Goal: Task Accomplishment & Management: Use online tool/utility

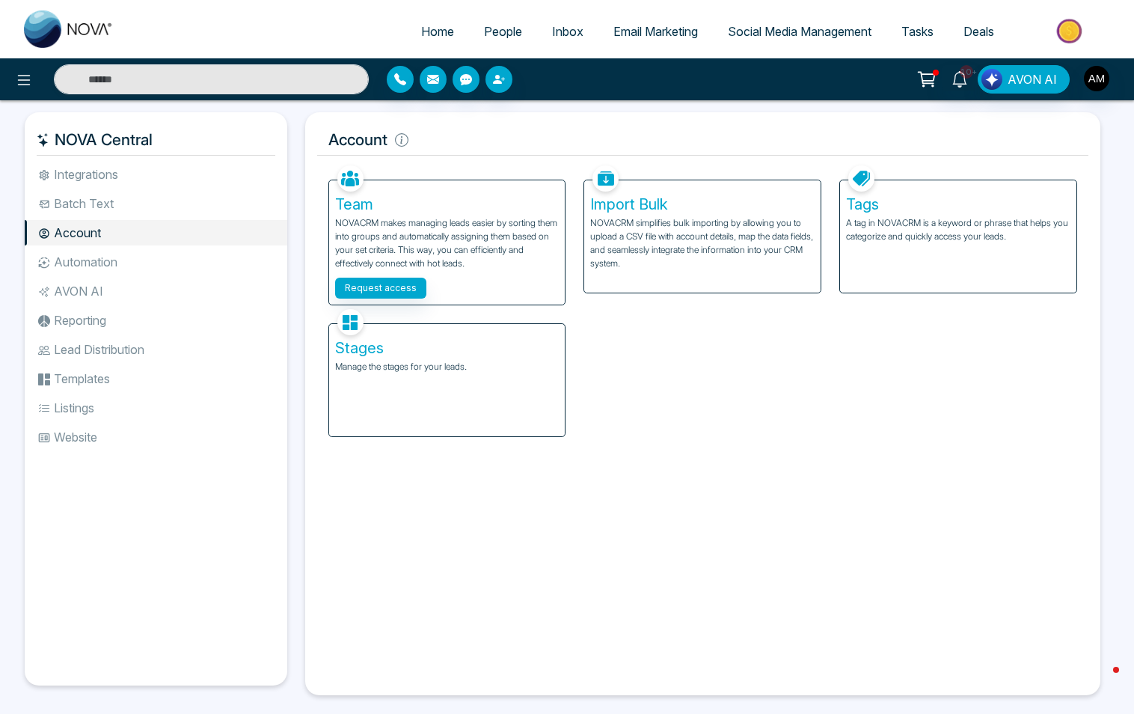
click at [509, 29] on span "People" at bounding box center [503, 31] width 38 height 15
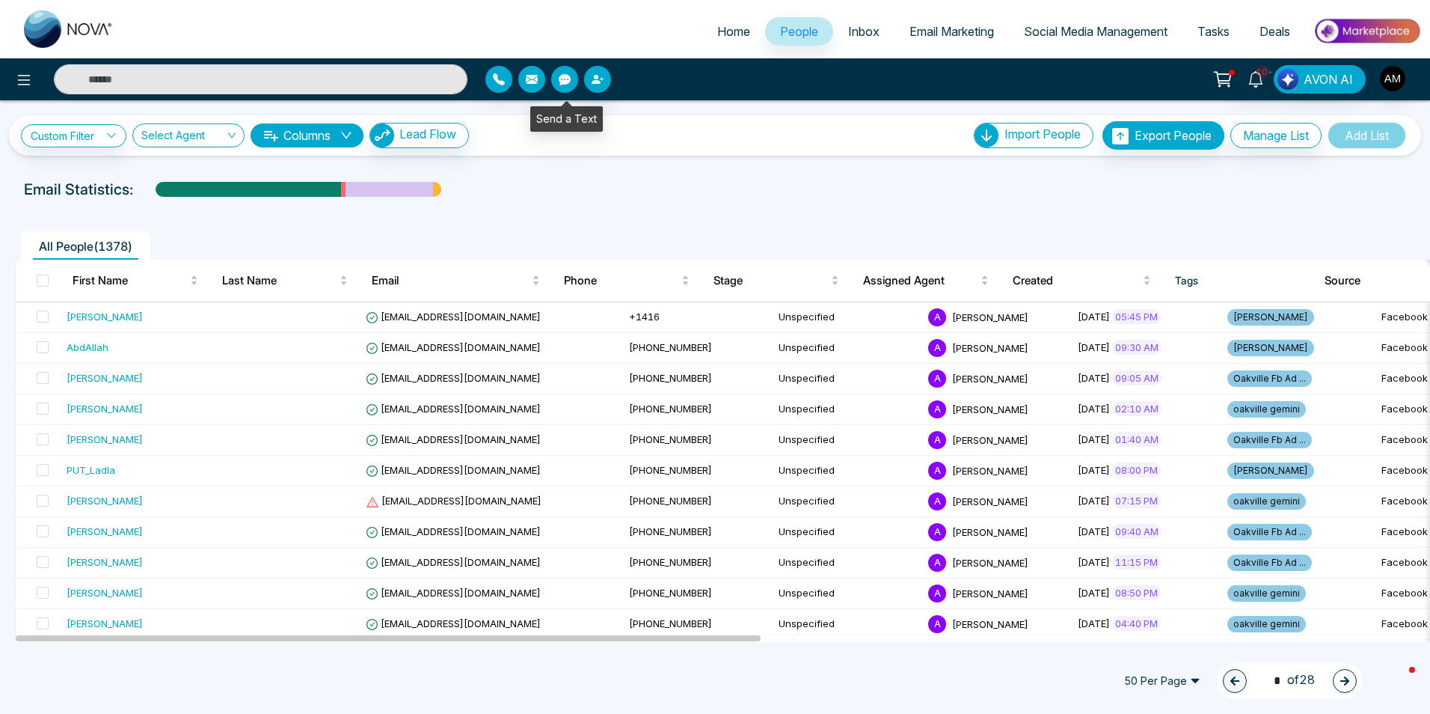
click at [570, 79] on icon "button" at bounding box center [565, 79] width 12 height 11
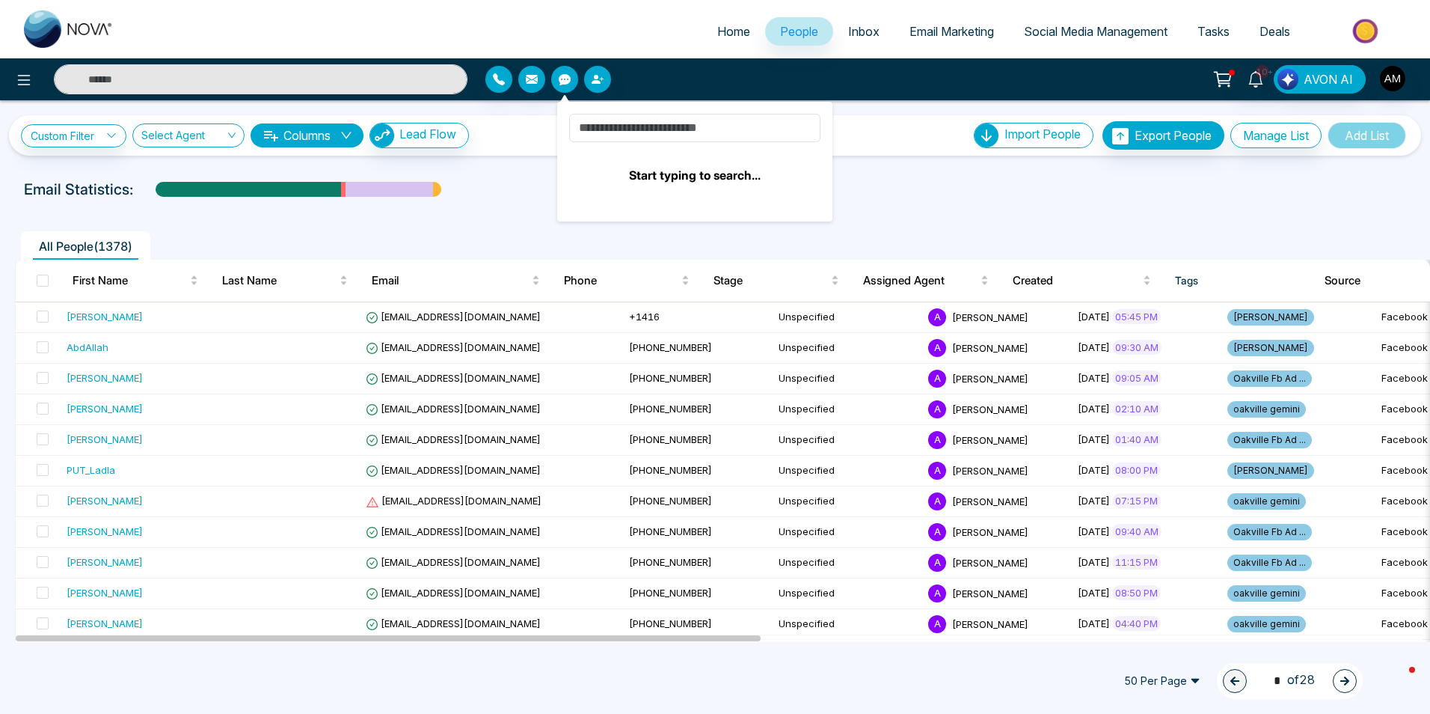
click at [875, 26] on link "Inbox" at bounding box center [863, 31] width 61 height 28
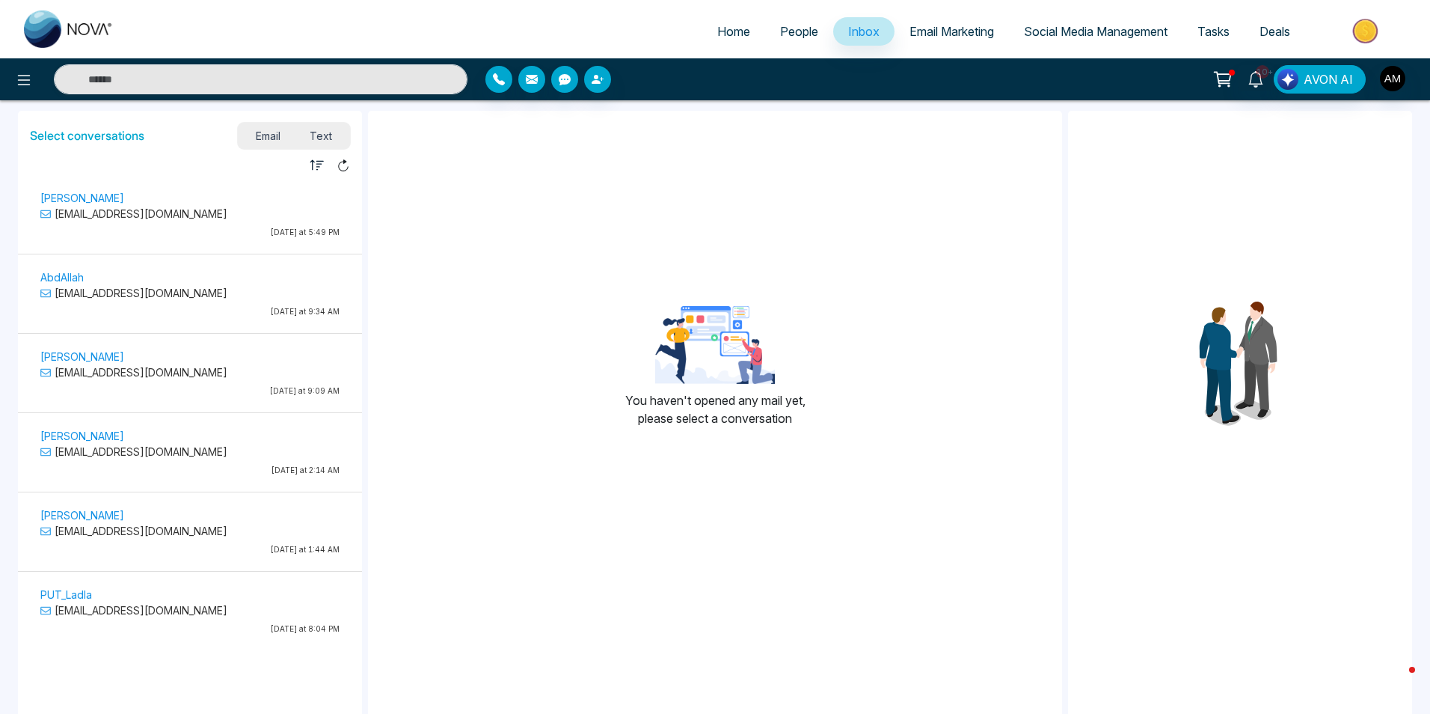
click at [930, 29] on span "Email Marketing" at bounding box center [952, 31] width 85 height 15
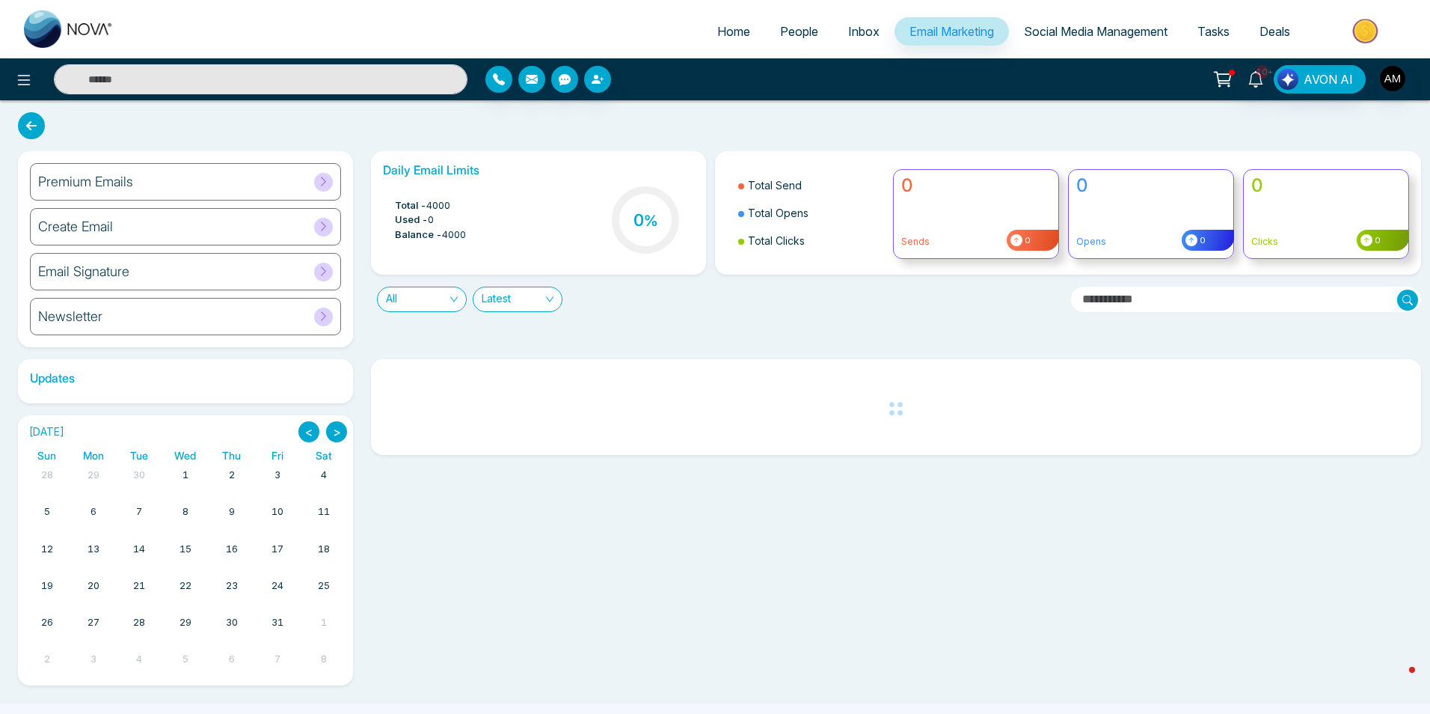
click at [314, 175] on div at bounding box center [323, 182] width 19 height 19
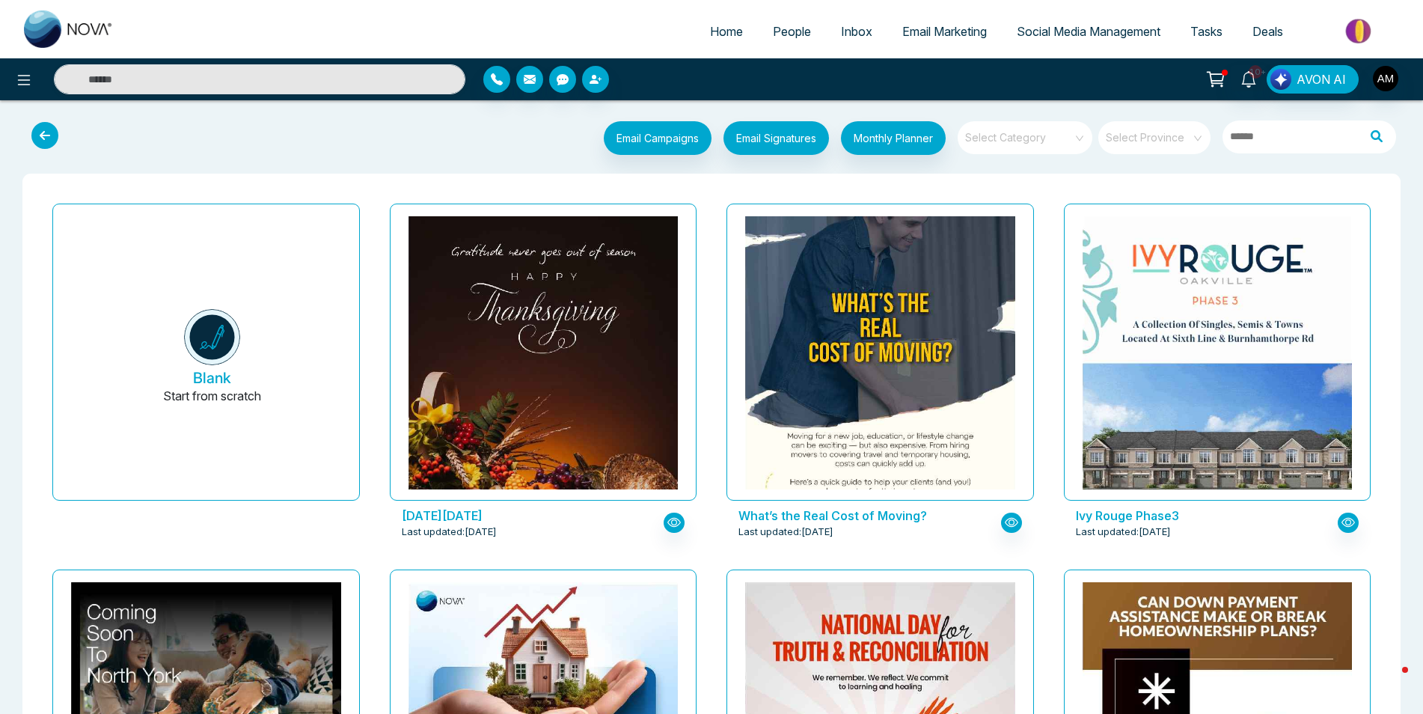
click at [1072, 38] on link "Social Media Management" at bounding box center [1089, 31] width 174 height 28
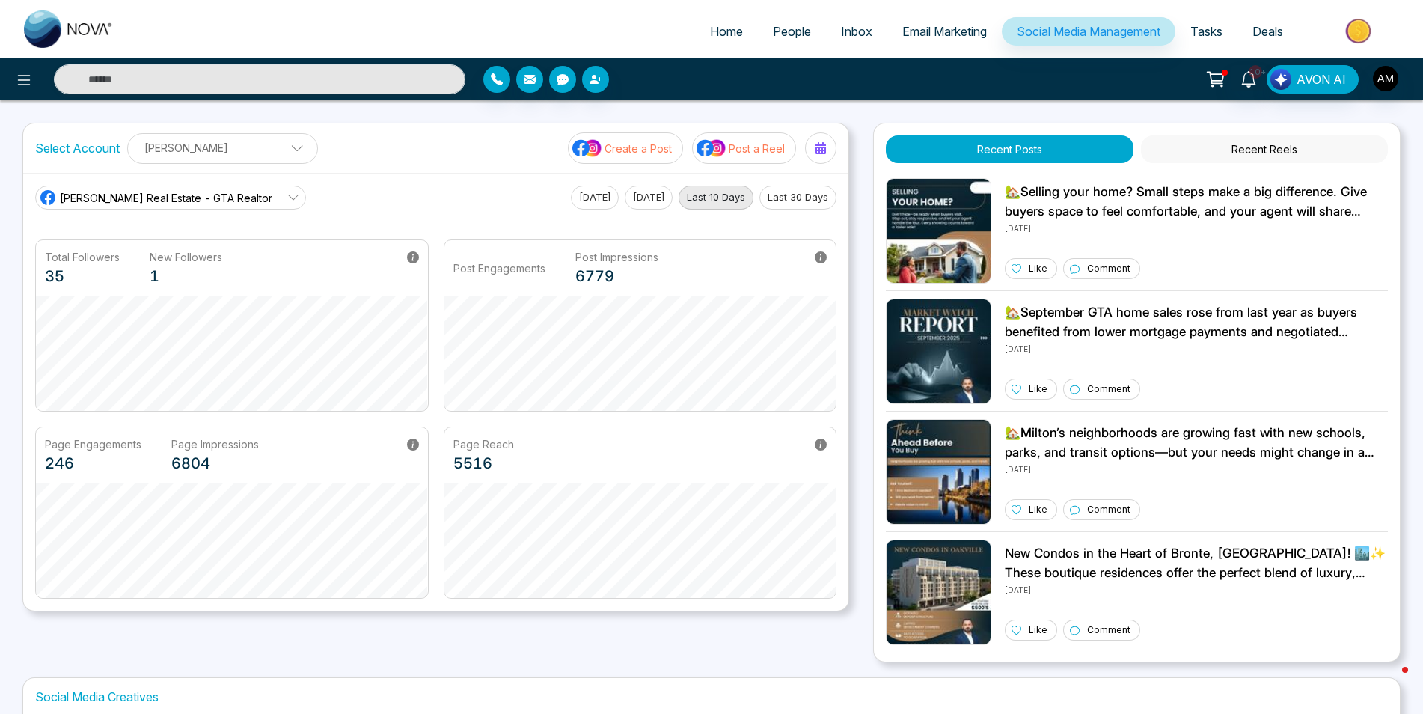
click at [720, 30] on span "Home" at bounding box center [726, 31] width 33 height 15
select select "*"
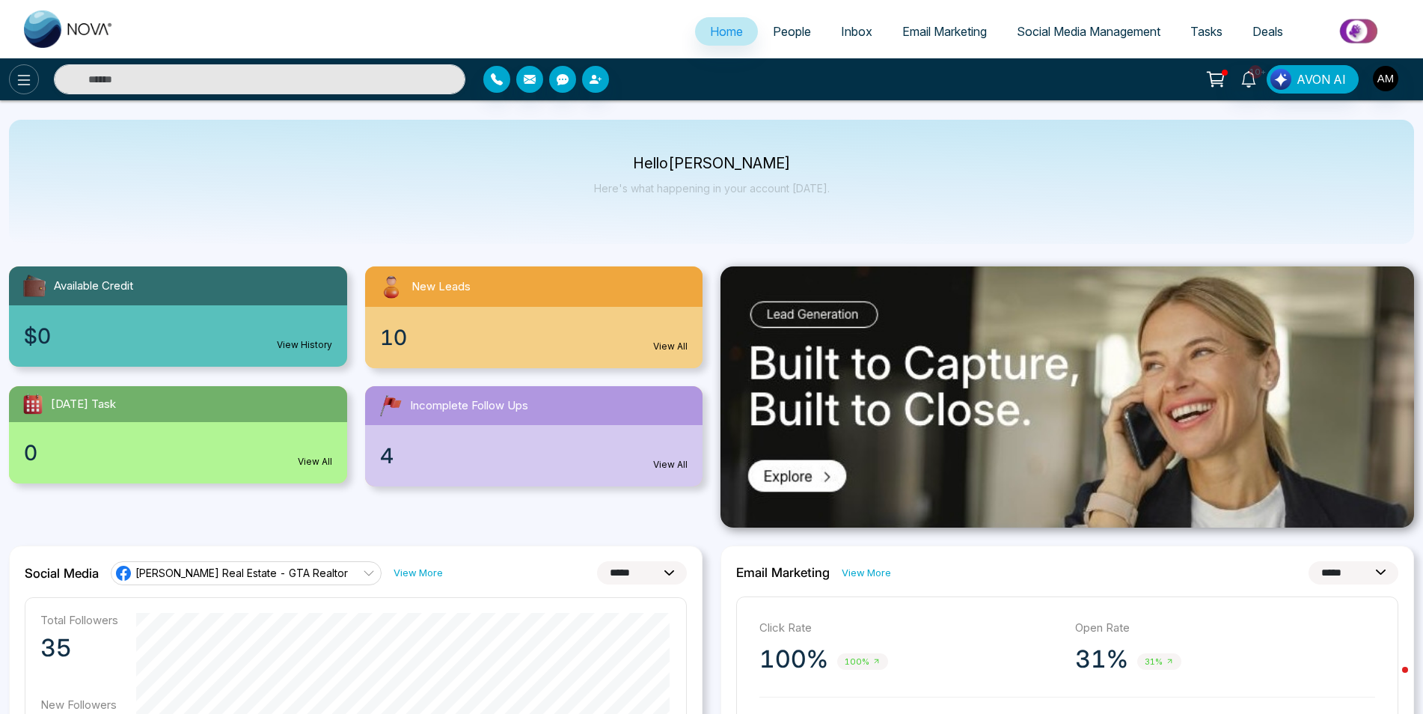
click at [31, 83] on icon at bounding box center [24, 80] width 18 height 18
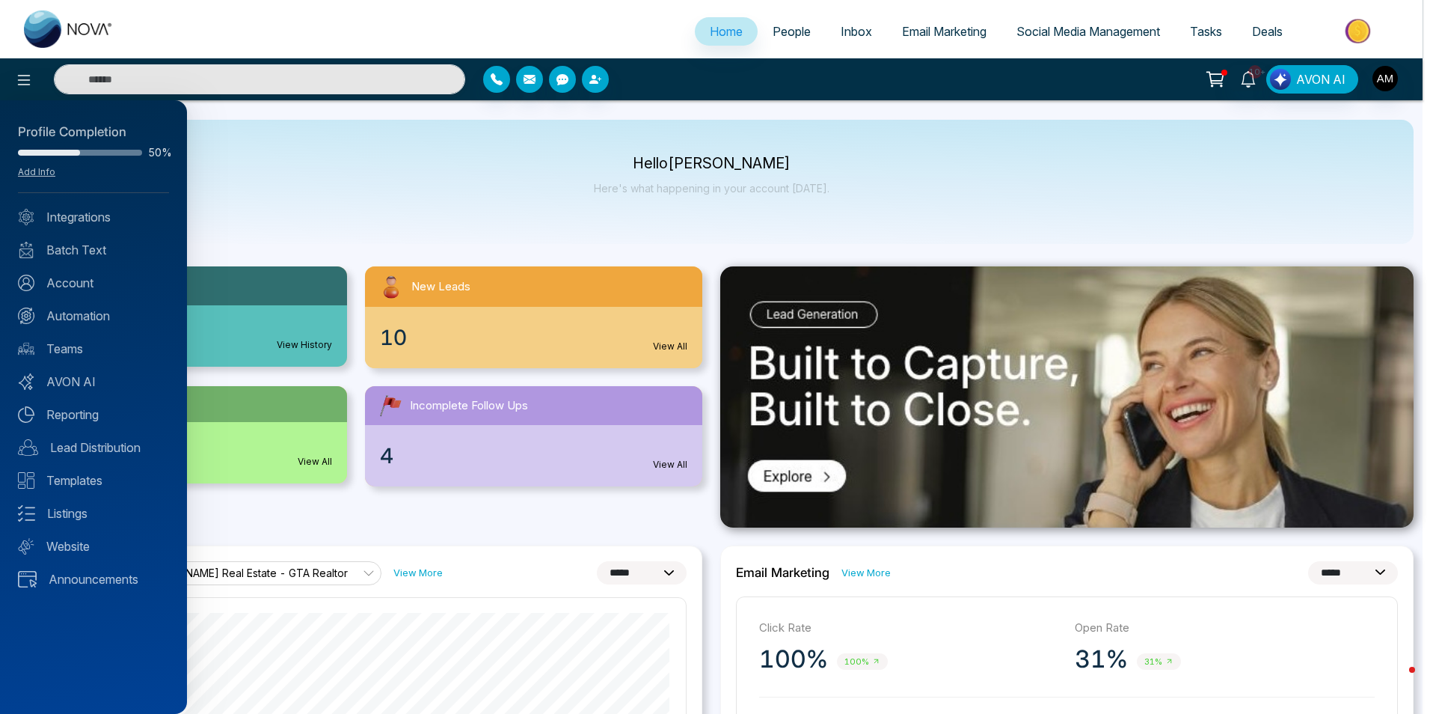
click at [392, 194] on div at bounding box center [715, 357] width 1430 height 714
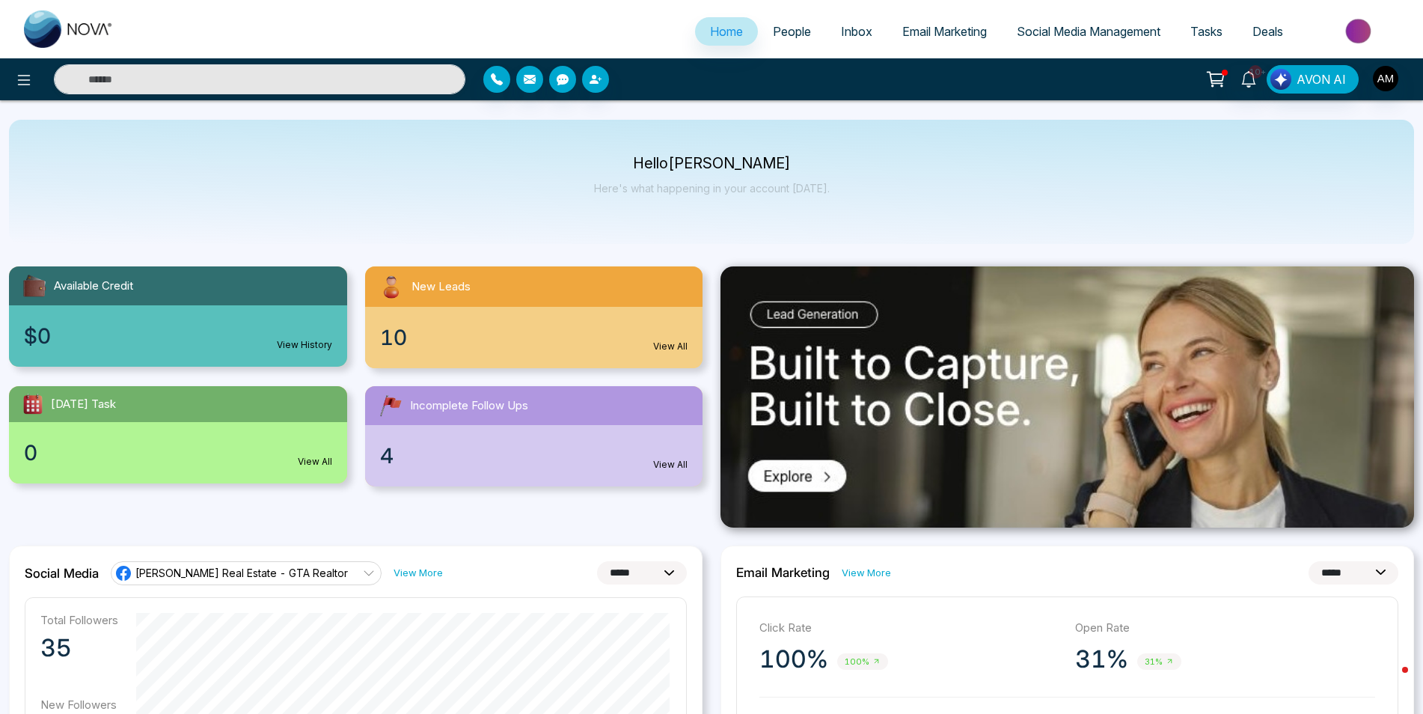
click at [856, 34] on span "Inbox" at bounding box center [856, 31] width 31 height 15
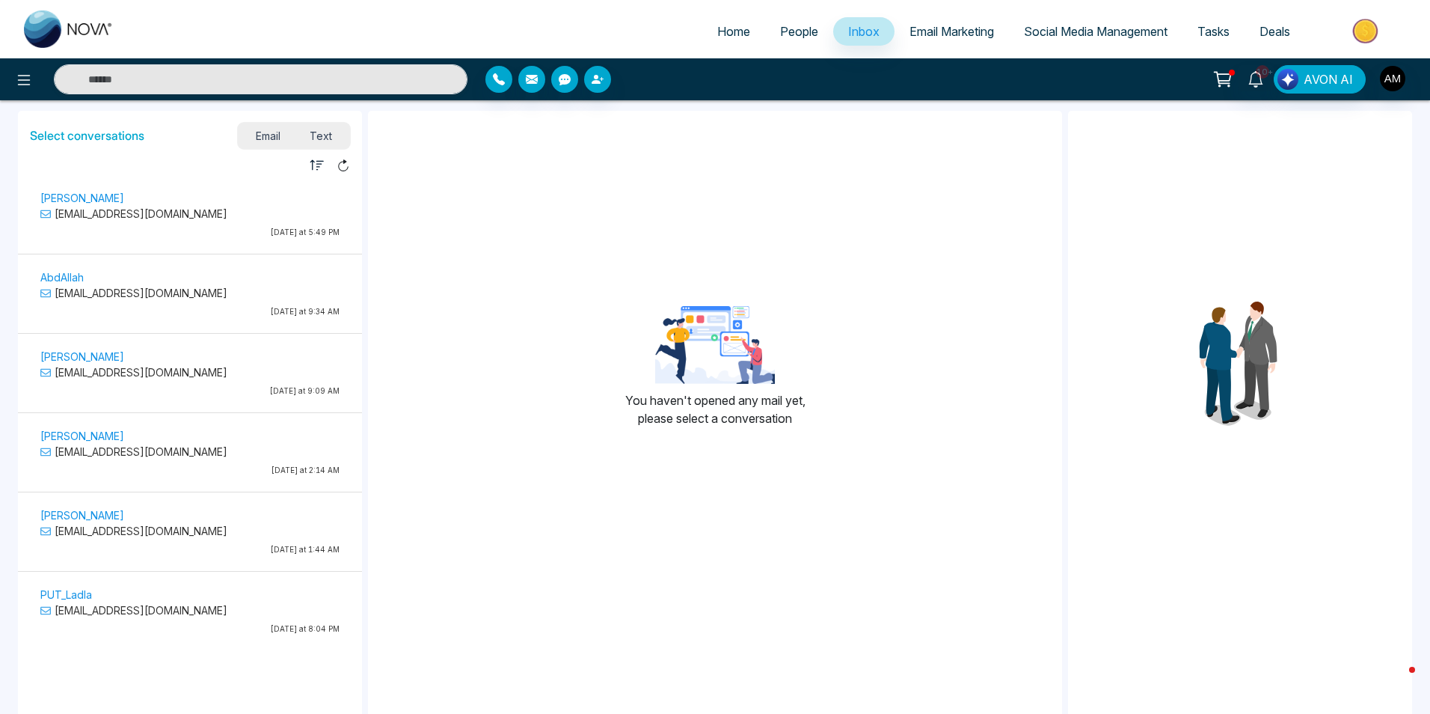
click at [327, 136] on span "Text" at bounding box center [321, 136] width 52 height 20
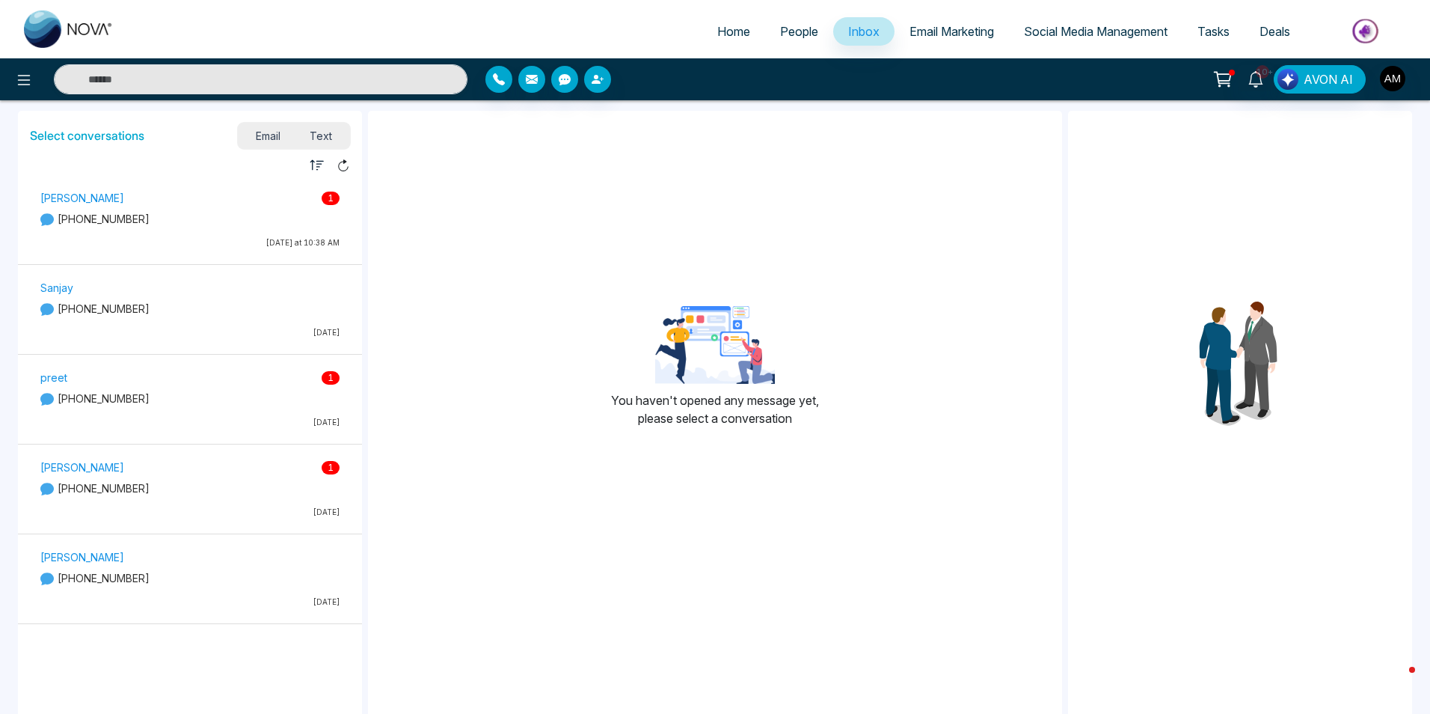
click at [207, 194] on p "[PERSON_NAME] 1" at bounding box center [189, 198] width 299 height 16
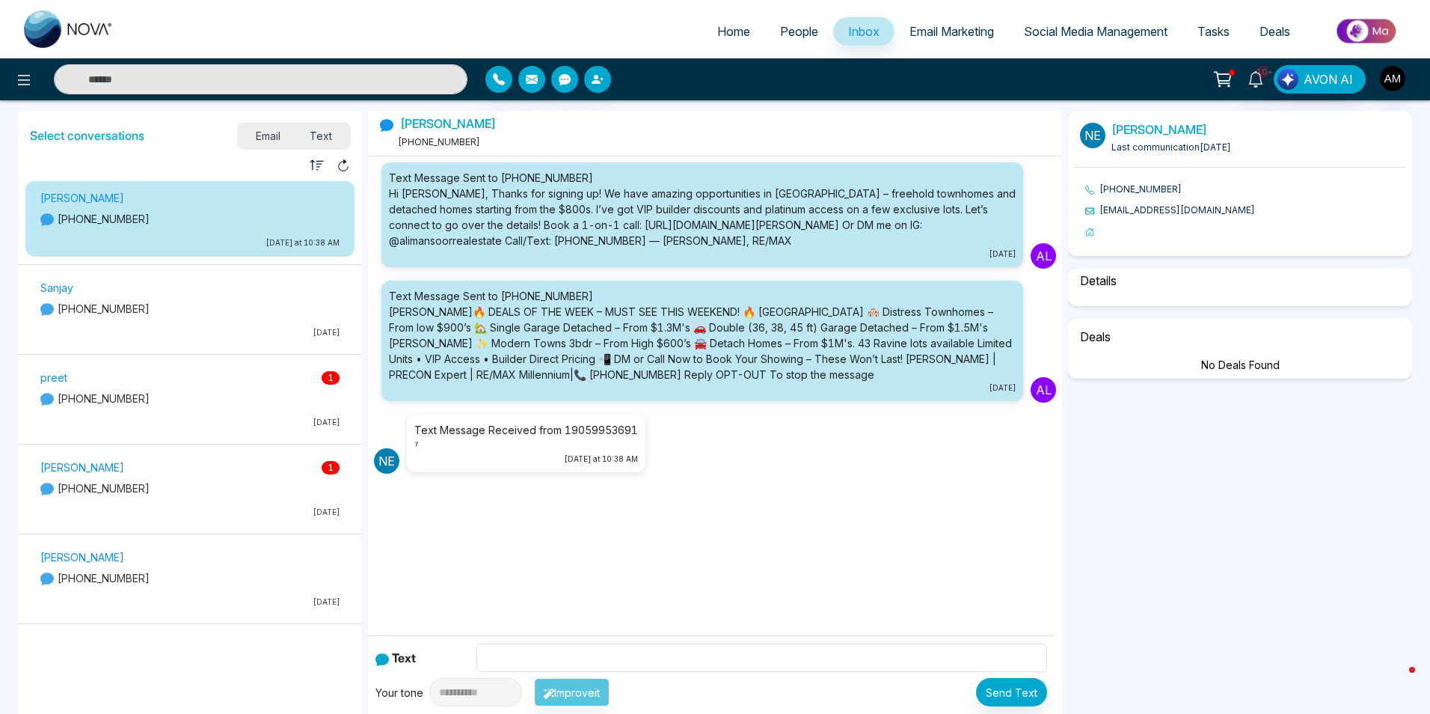
scroll to position [11, 0]
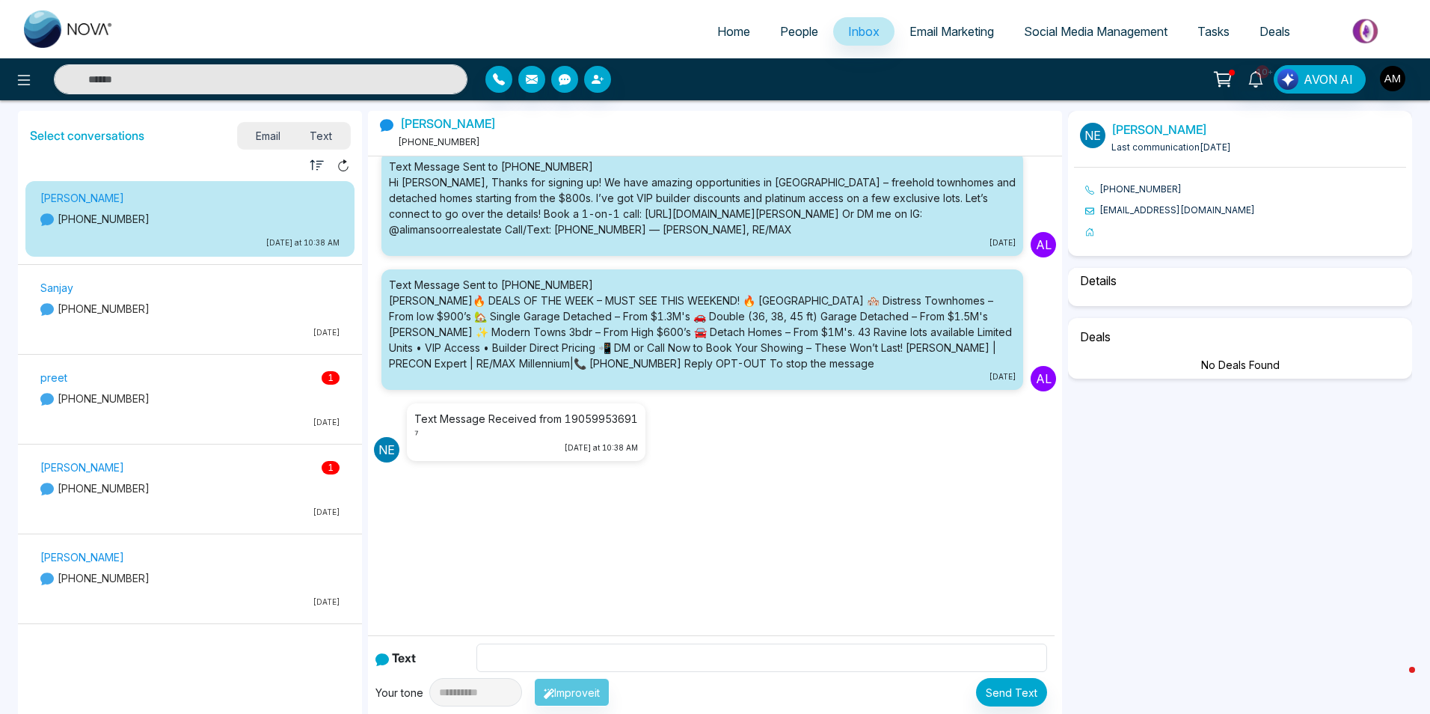
select select "*"
select select "********"
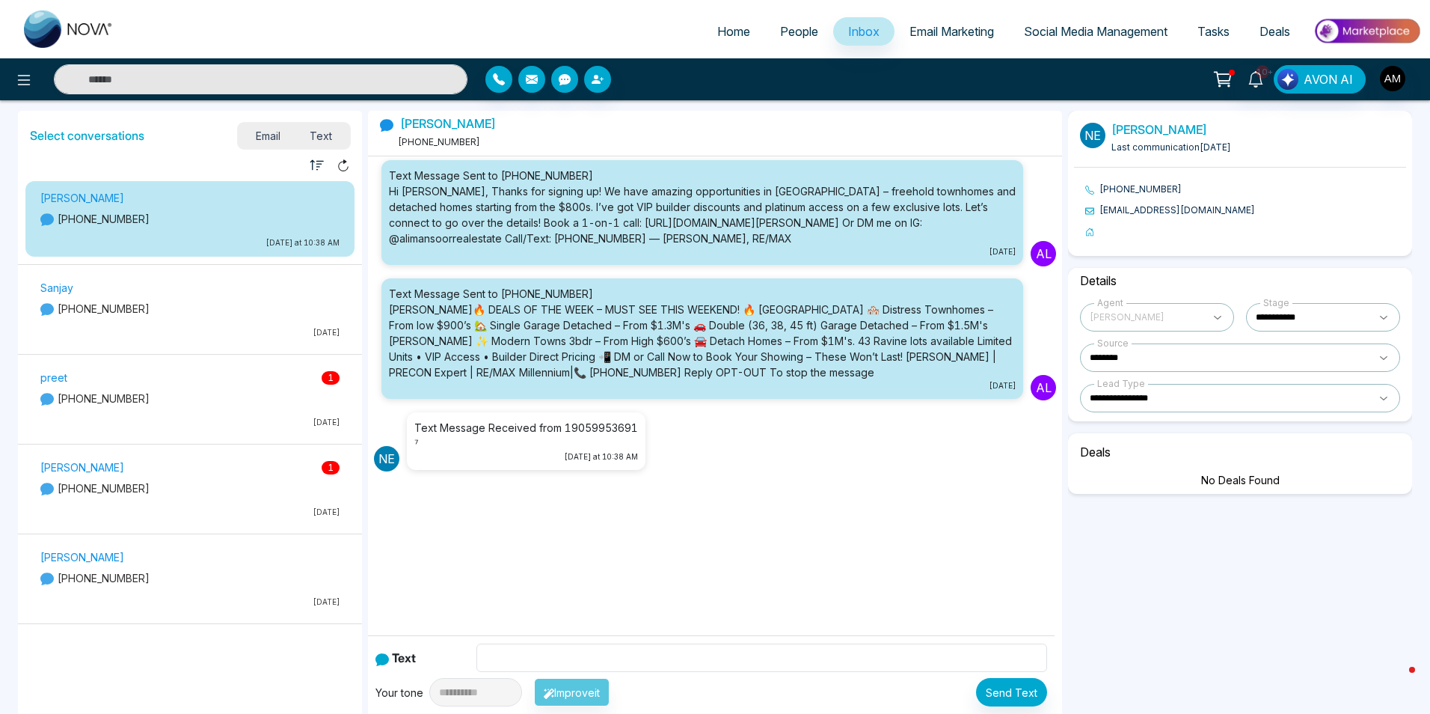
scroll to position [0, 0]
drag, startPoint x: 316, startPoint y: 202, endPoint x: 292, endPoint y: 224, distance: 32.3
click at [292, 224] on p "[PHONE_NUMBER]" at bounding box center [189, 219] width 299 height 16
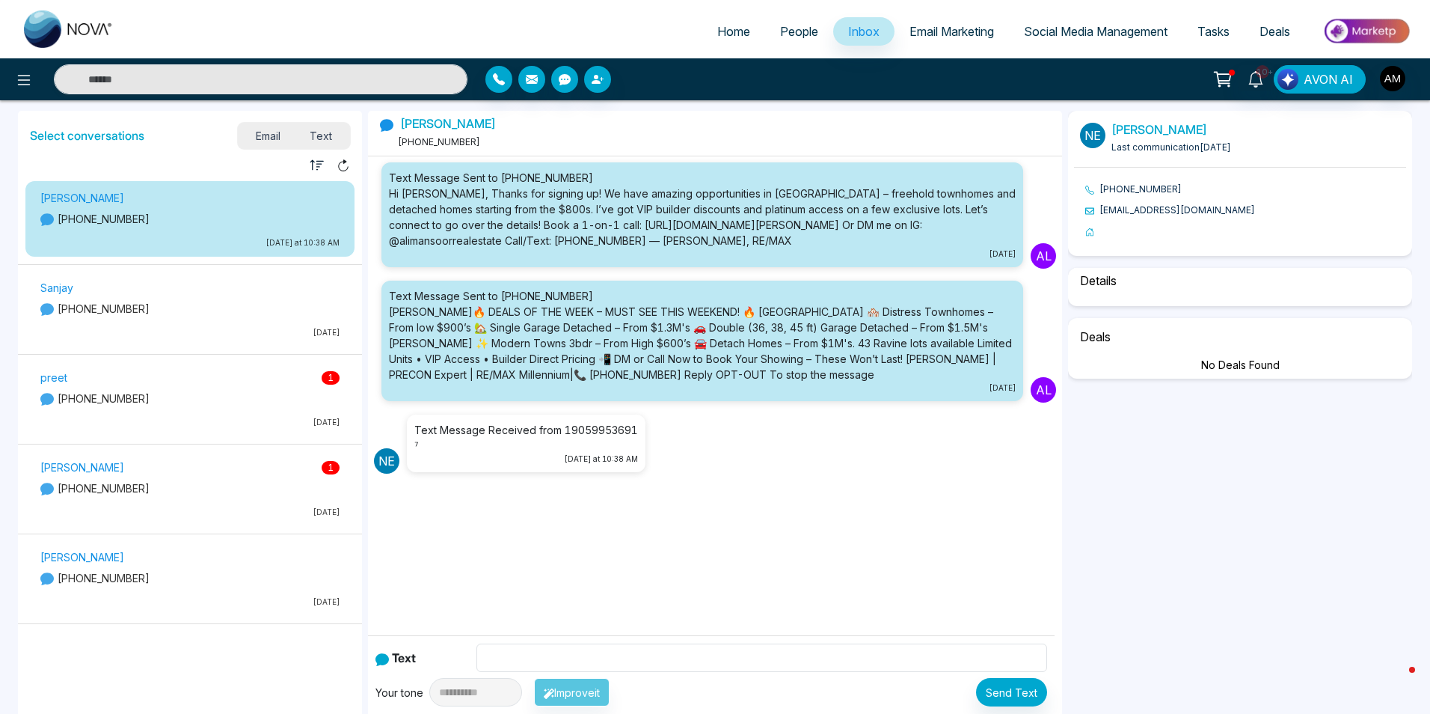
scroll to position [11, 0]
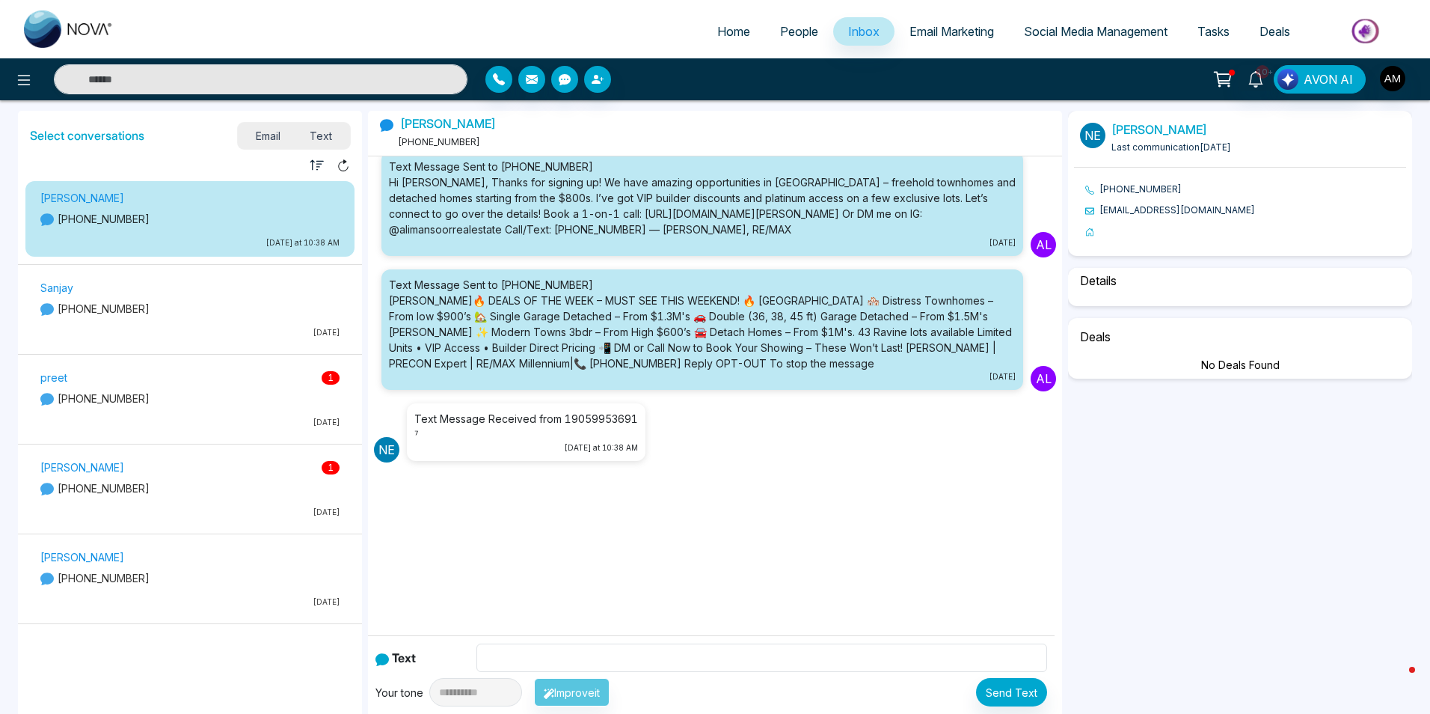
select select "*"
select select "********"
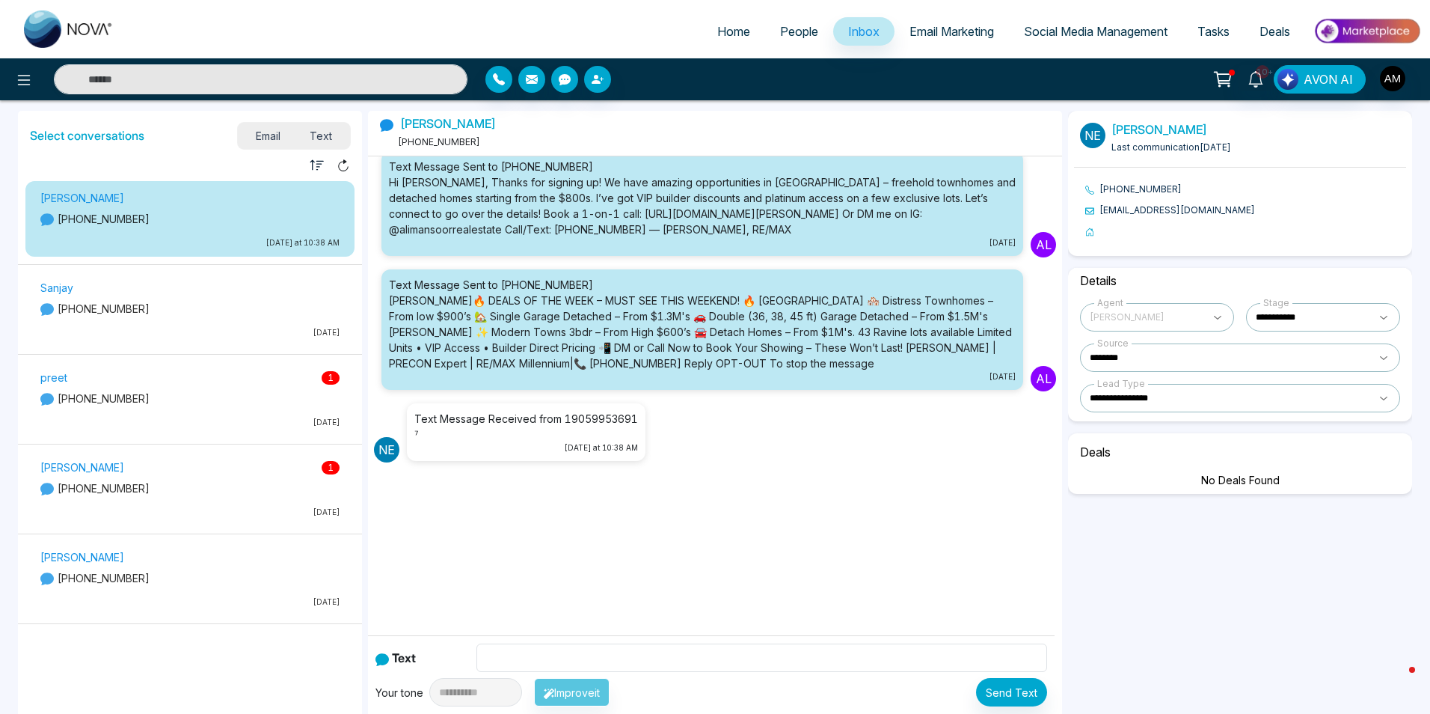
click at [267, 390] on div "preet 1 [PHONE_NUMBER] [DATE]" at bounding box center [190, 401] width 314 height 67
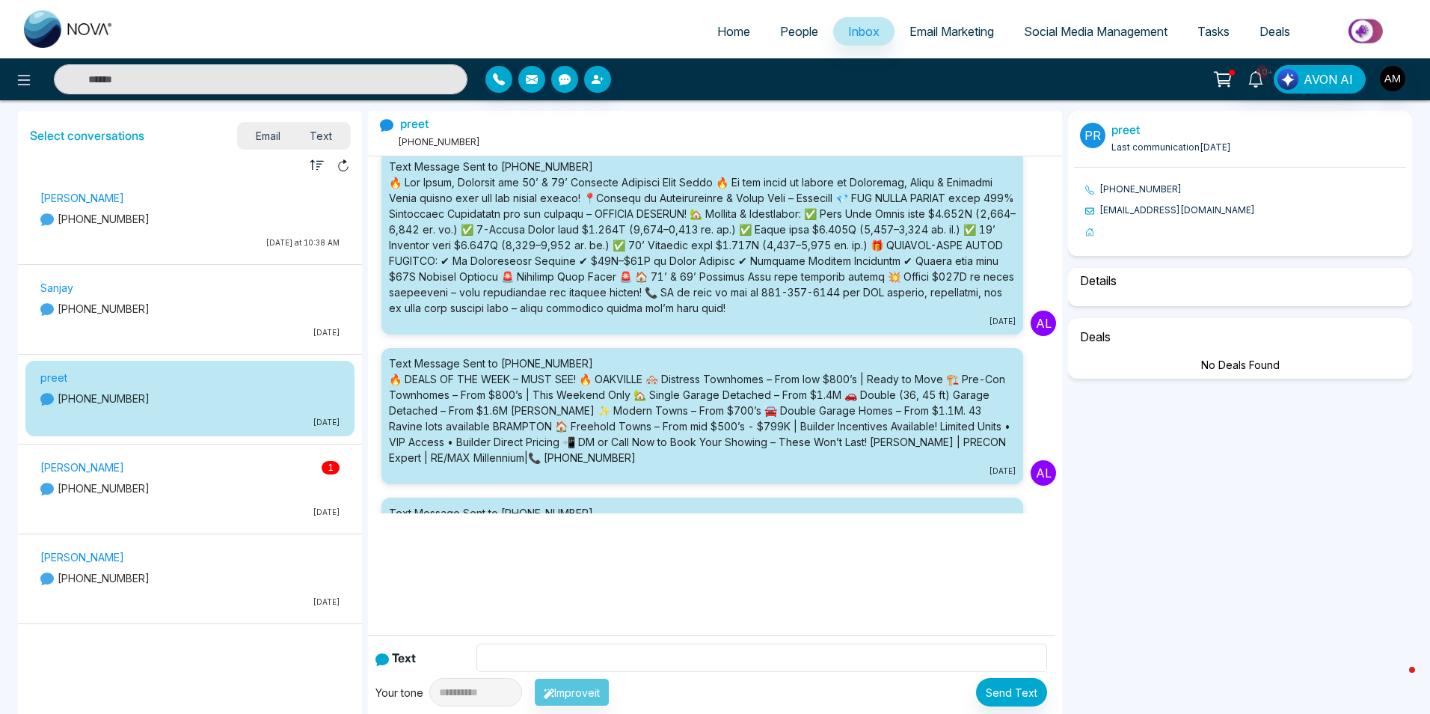
scroll to position [1106, 0]
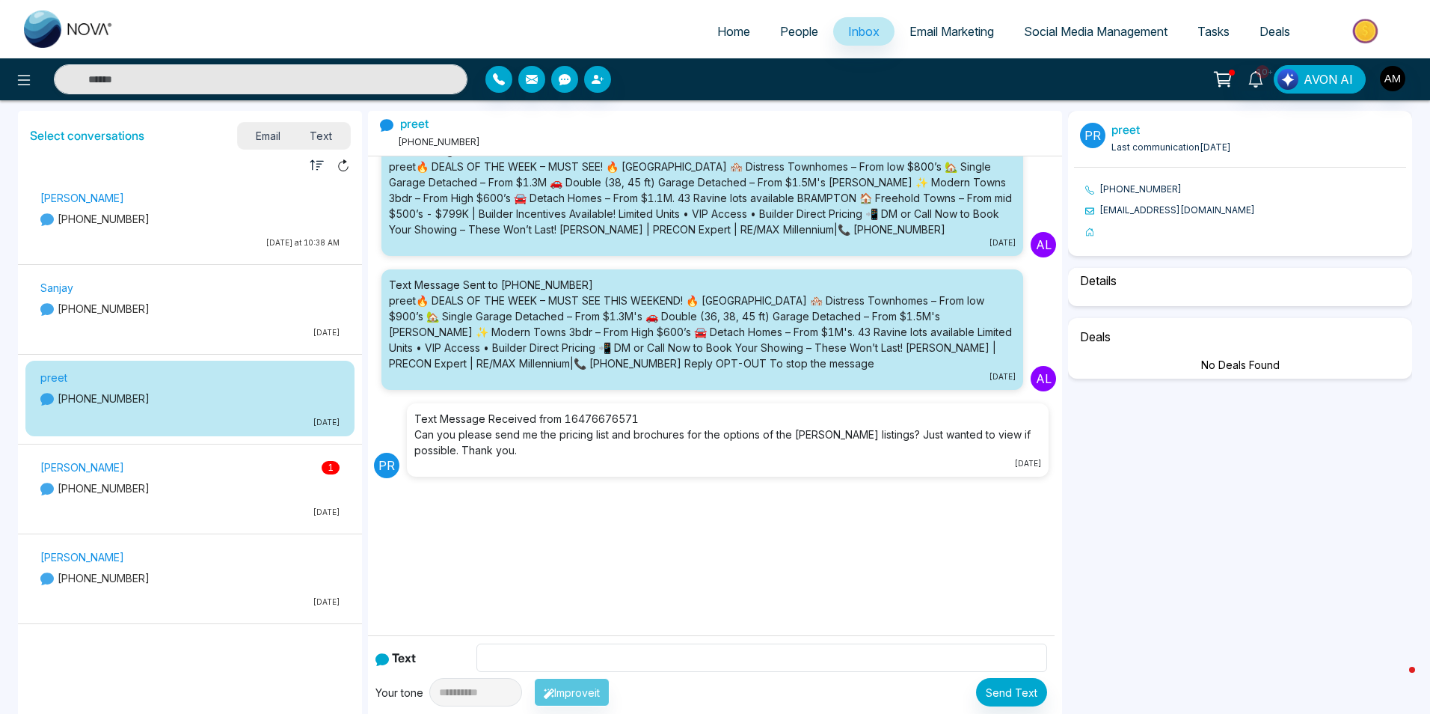
select select "****"
select select "********"
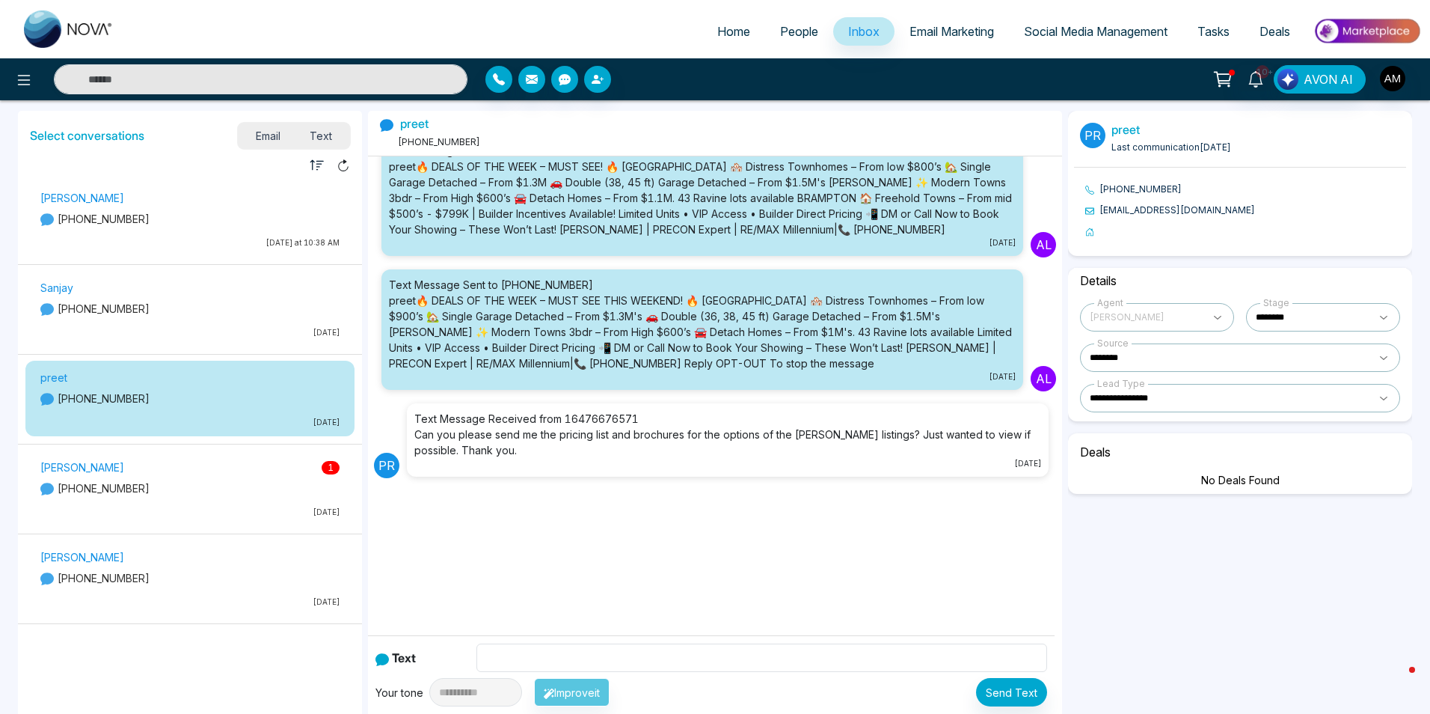
click at [229, 492] on p "[PHONE_NUMBER]" at bounding box center [189, 488] width 299 height 16
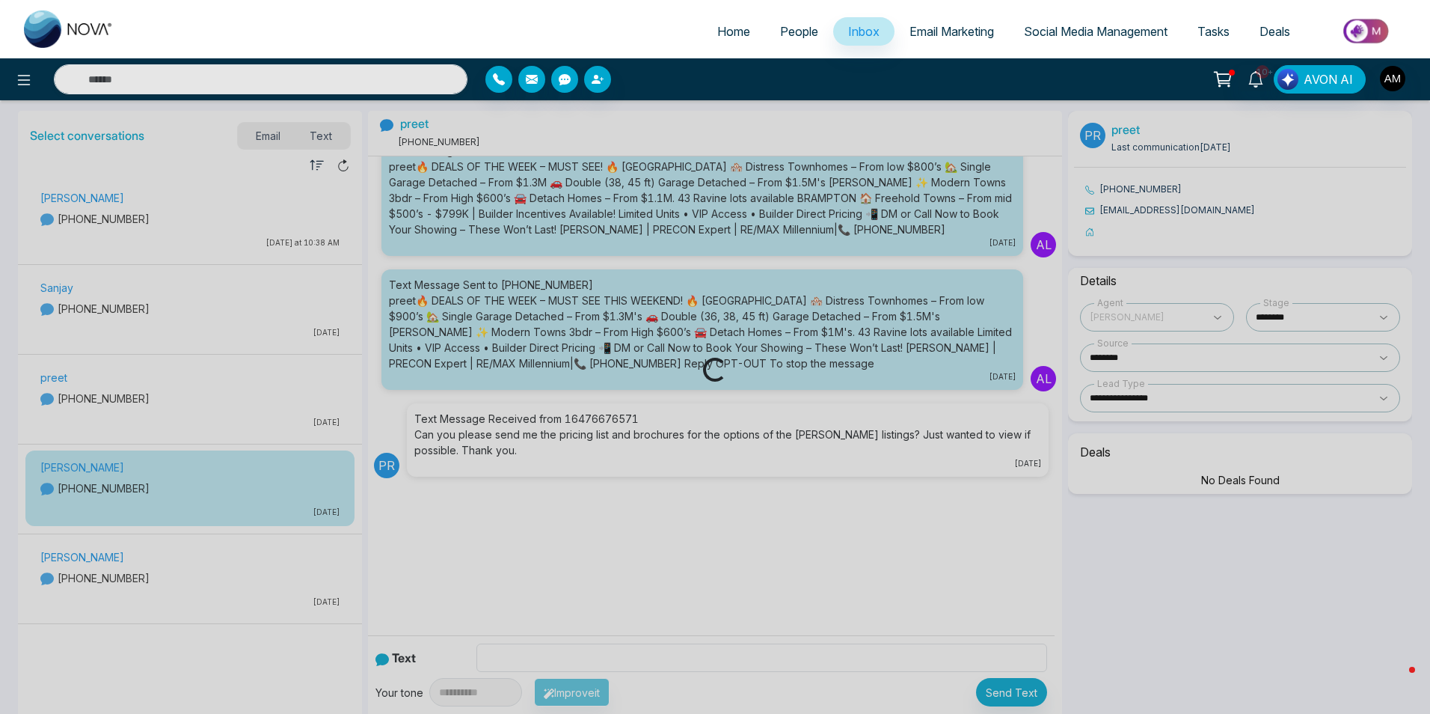
scroll to position [0, 0]
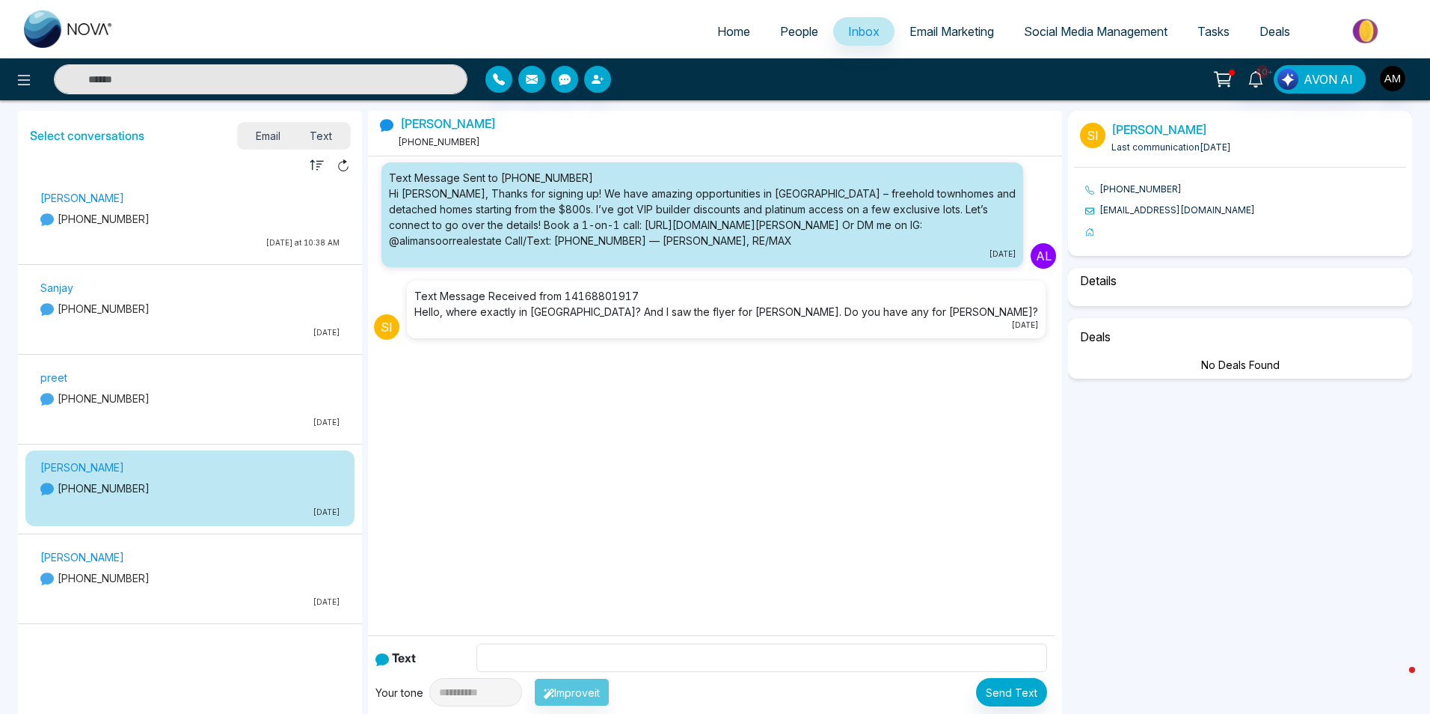
select select "*"
select select "********"
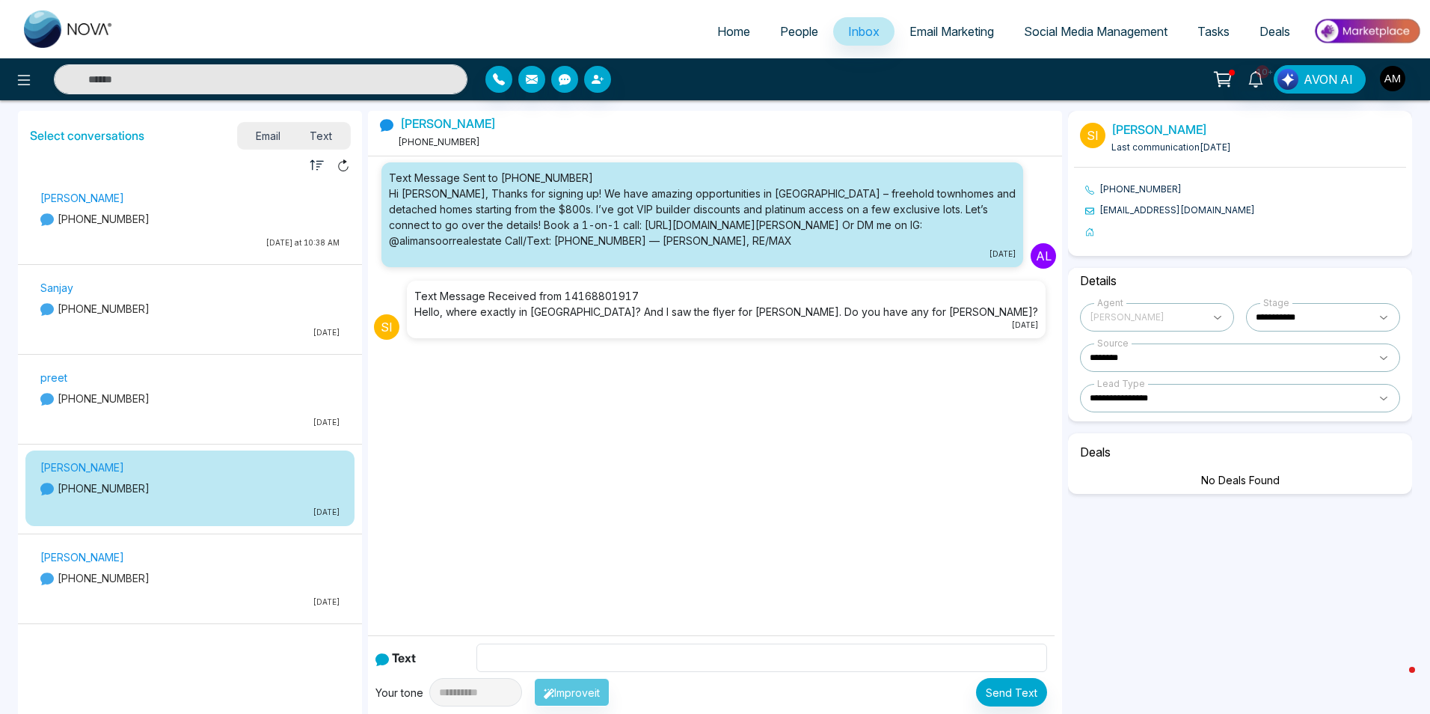
click at [235, 572] on p "[PHONE_NUMBER]" at bounding box center [189, 578] width 299 height 16
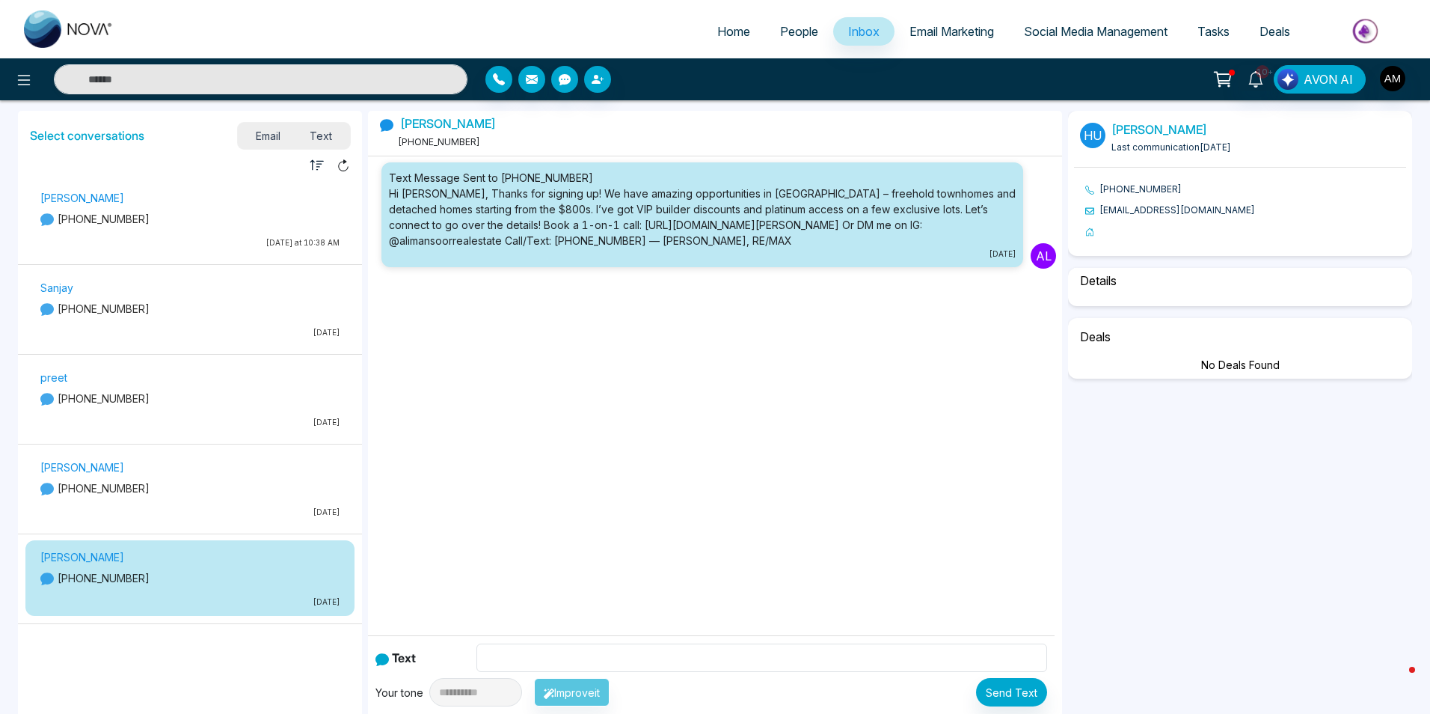
select select "*"
select select "********"
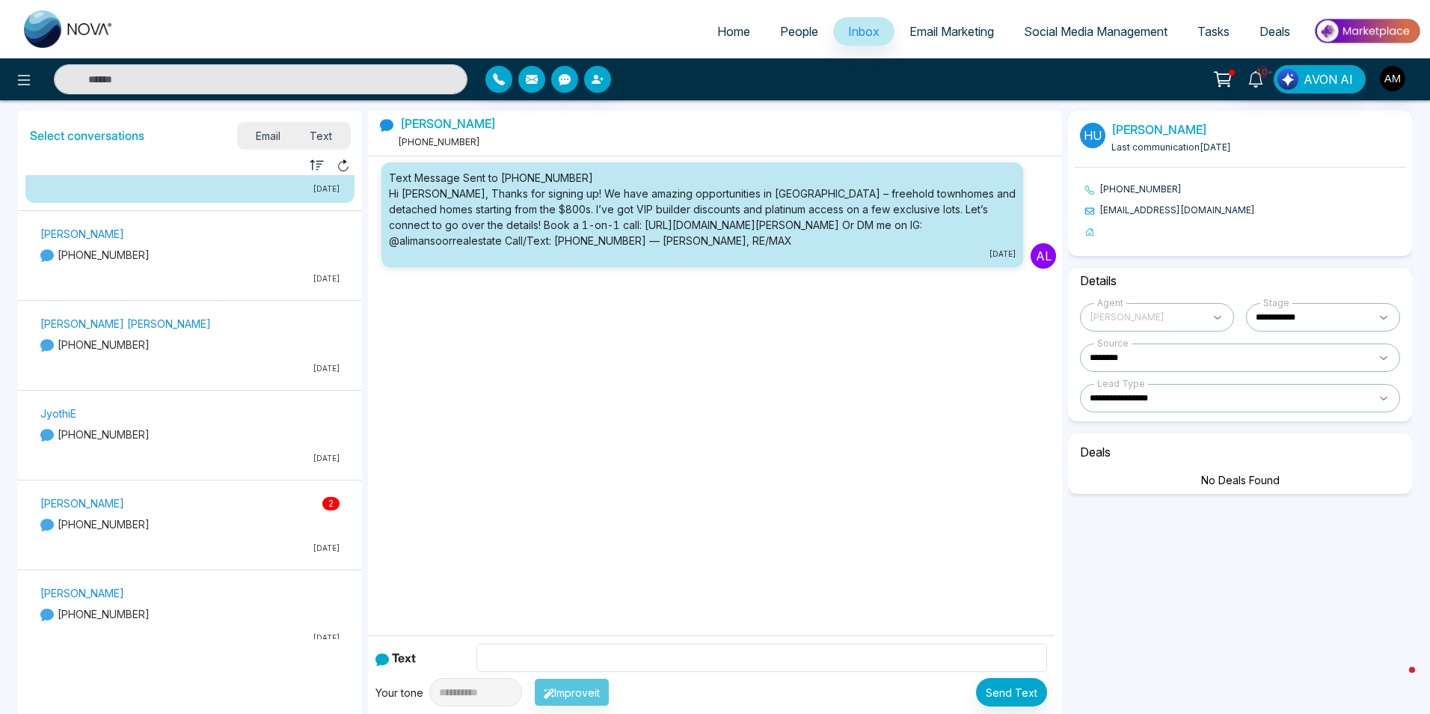
scroll to position [449, 0]
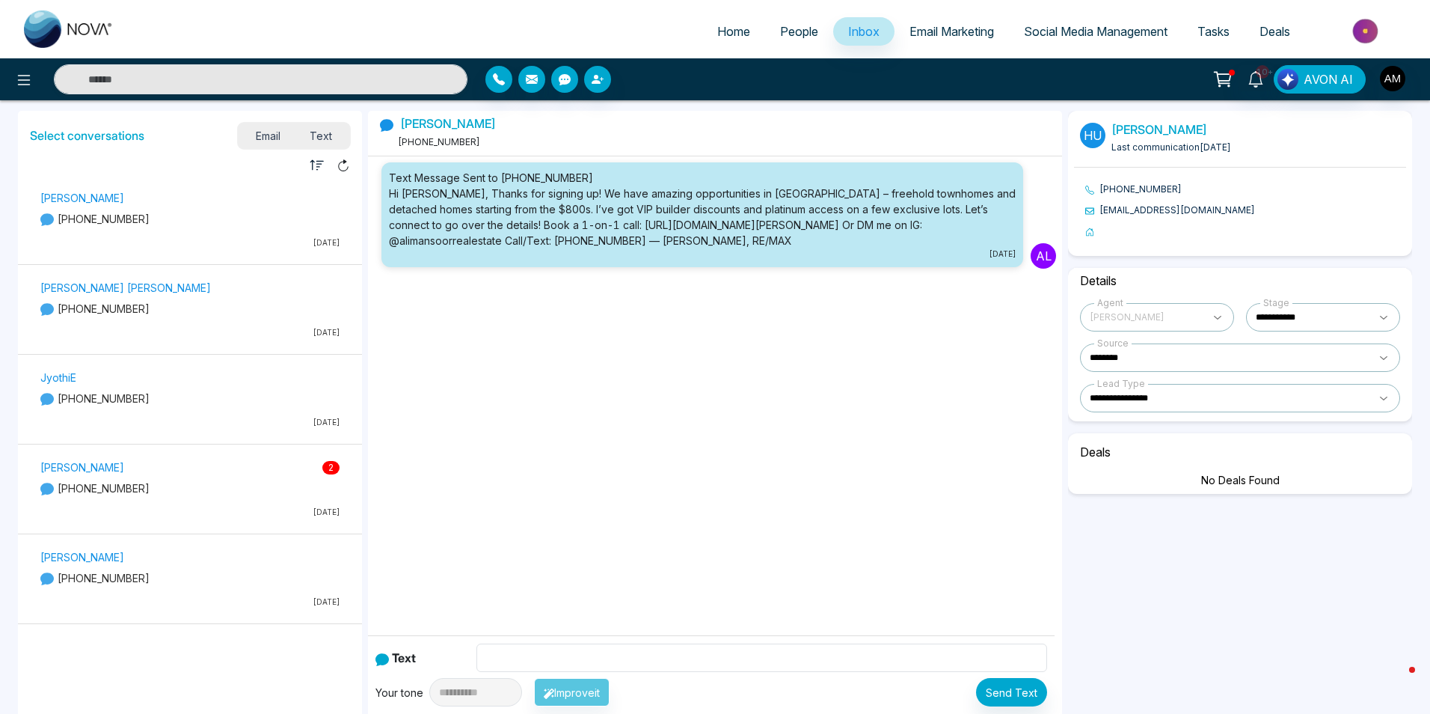
click at [230, 491] on p "[PHONE_NUMBER]" at bounding box center [189, 488] width 299 height 16
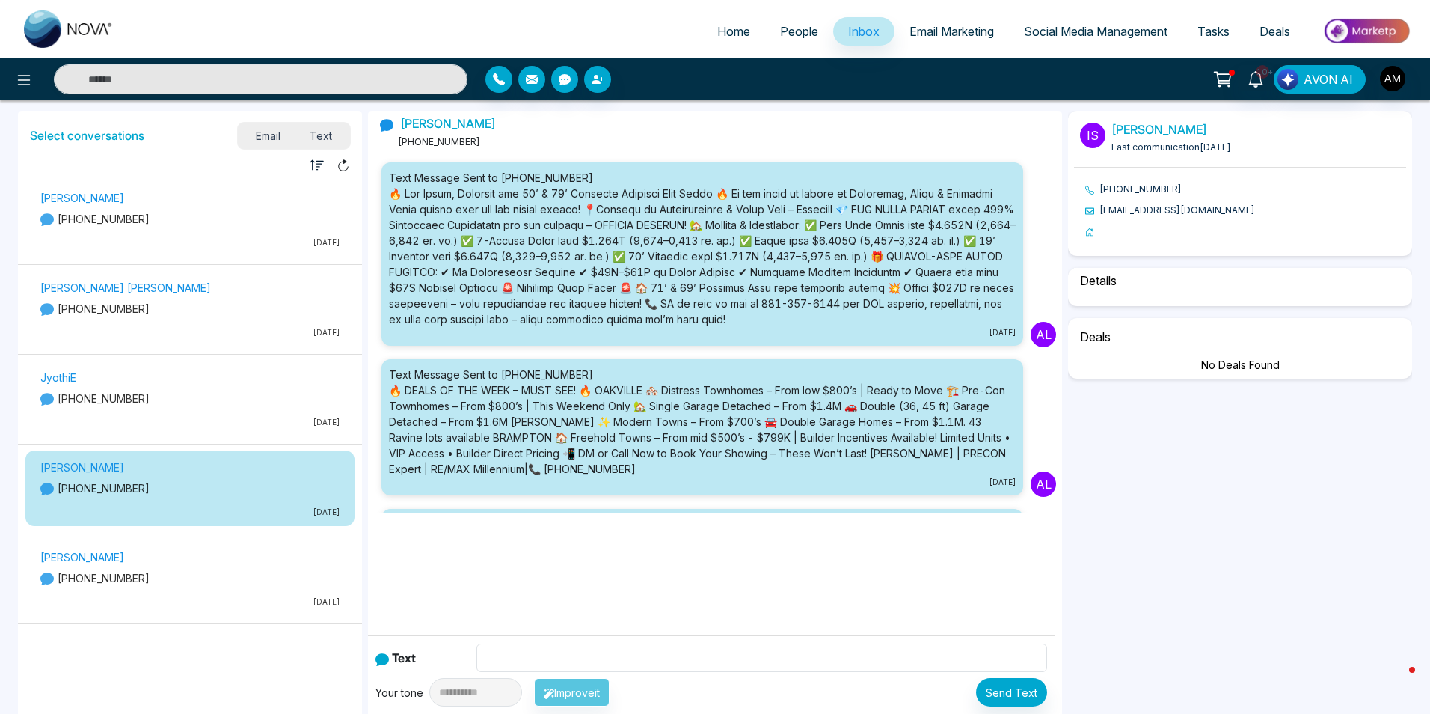
scroll to position [1177, 0]
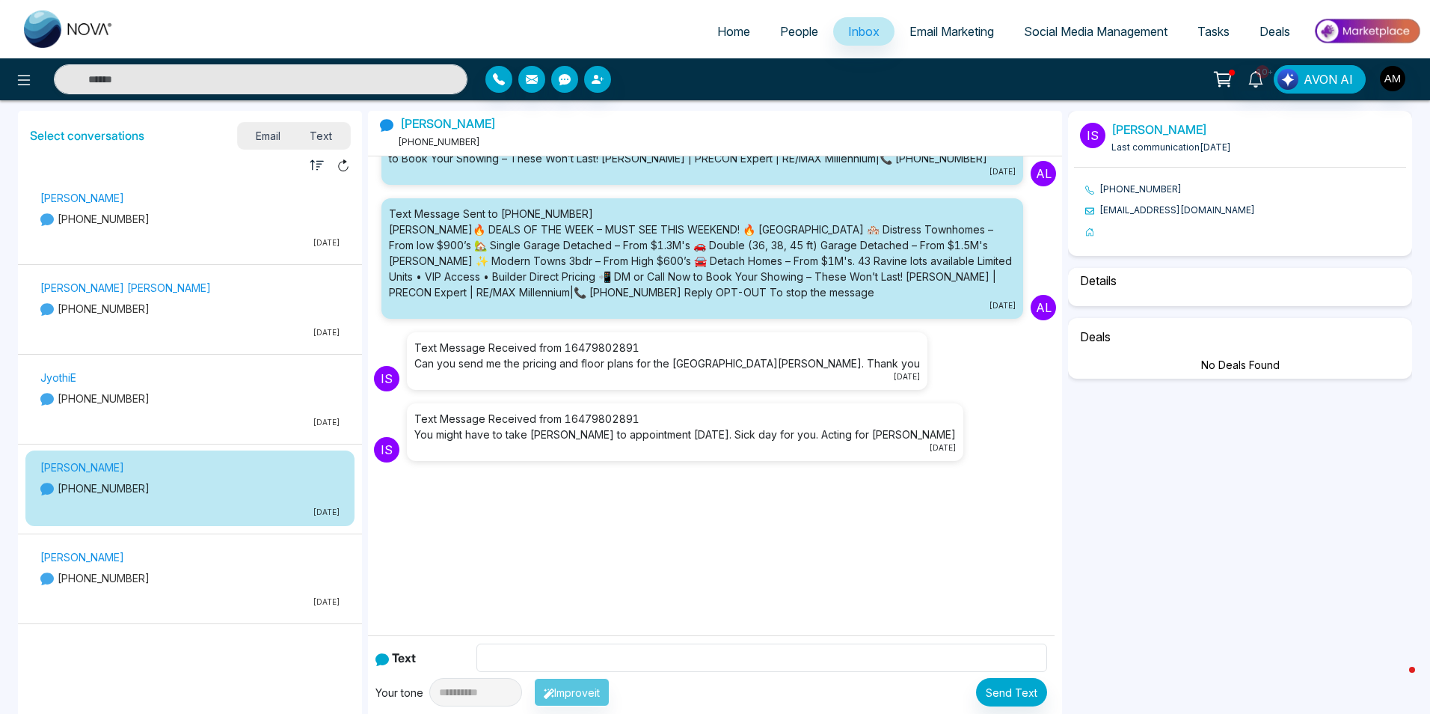
select select "****"
select select "********"
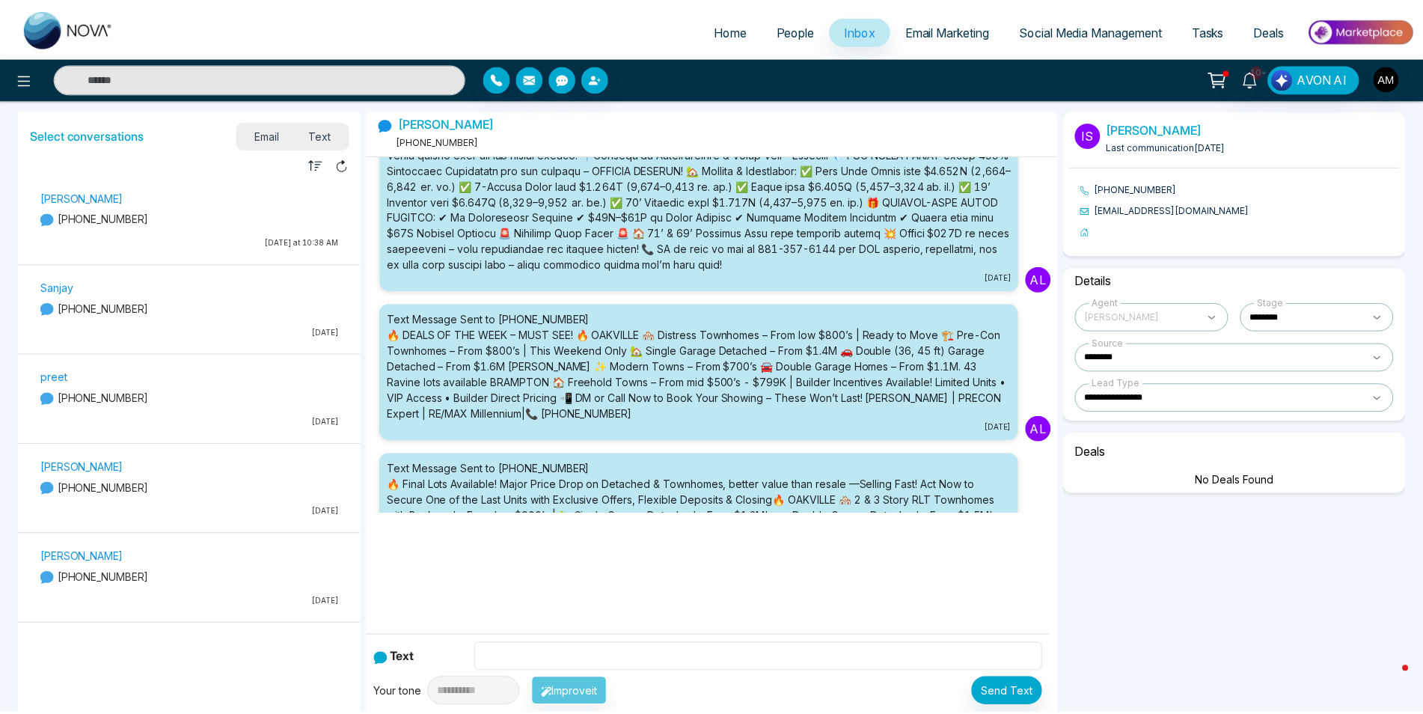
scroll to position [0, 0]
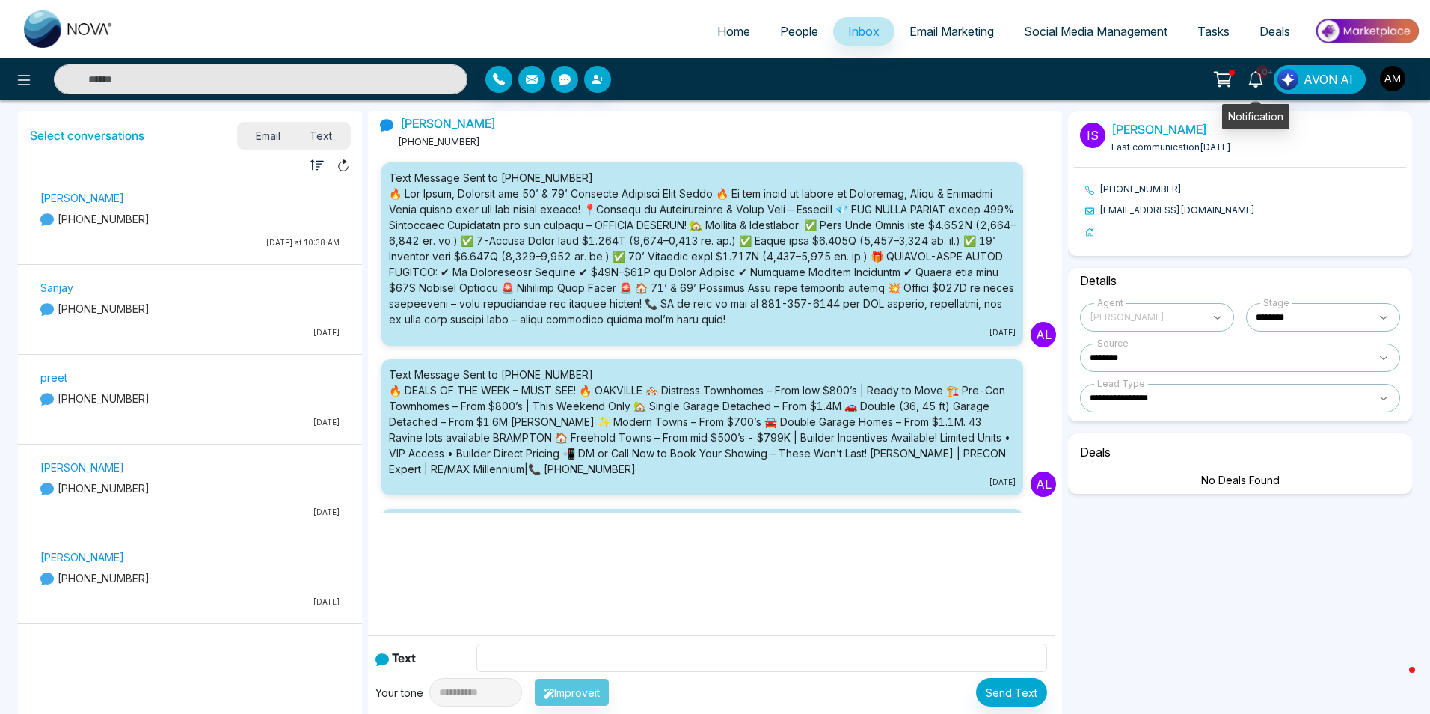
click at [1141, 77] on icon at bounding box center [1256, 79] width 14 height 16
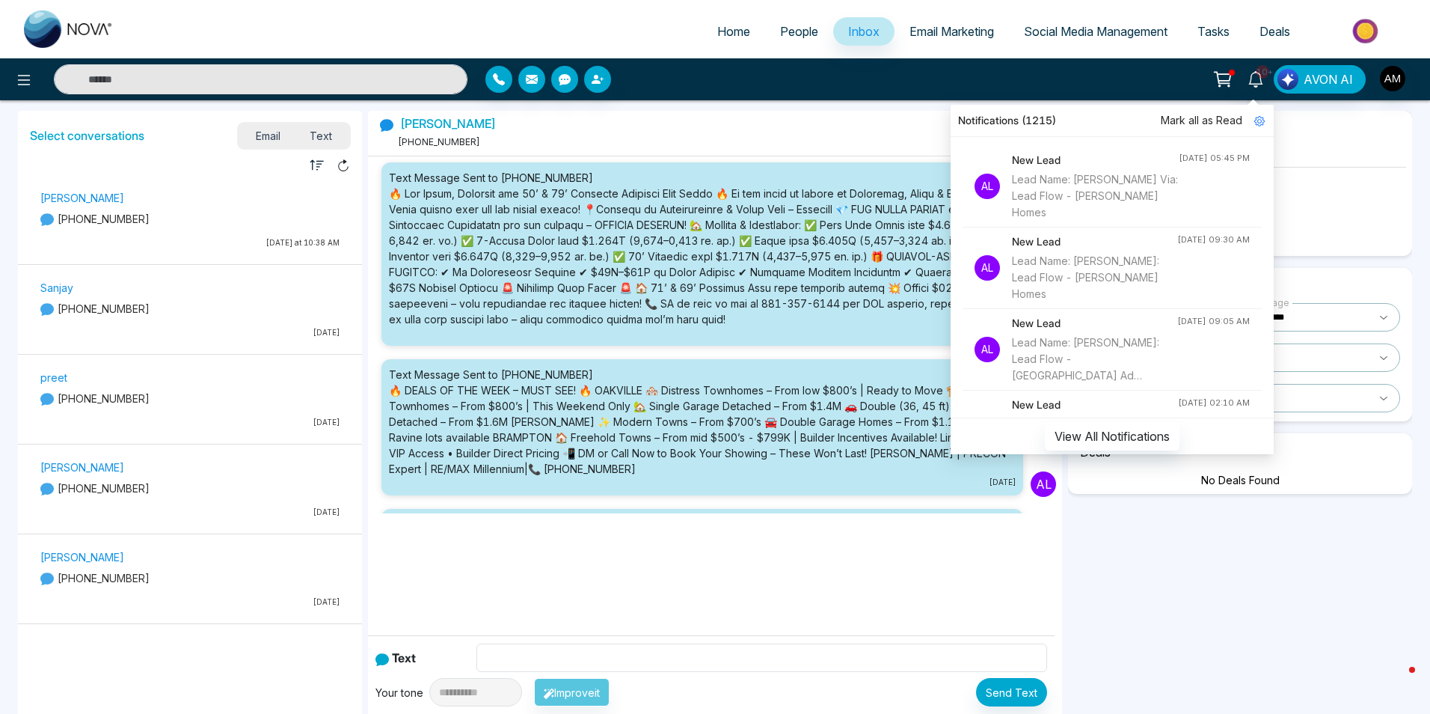
click at [783, 121] on div "[PERSON_NAME] [PHONE_NUMBER]" at bounding box center [715, 133] width 694 height 45
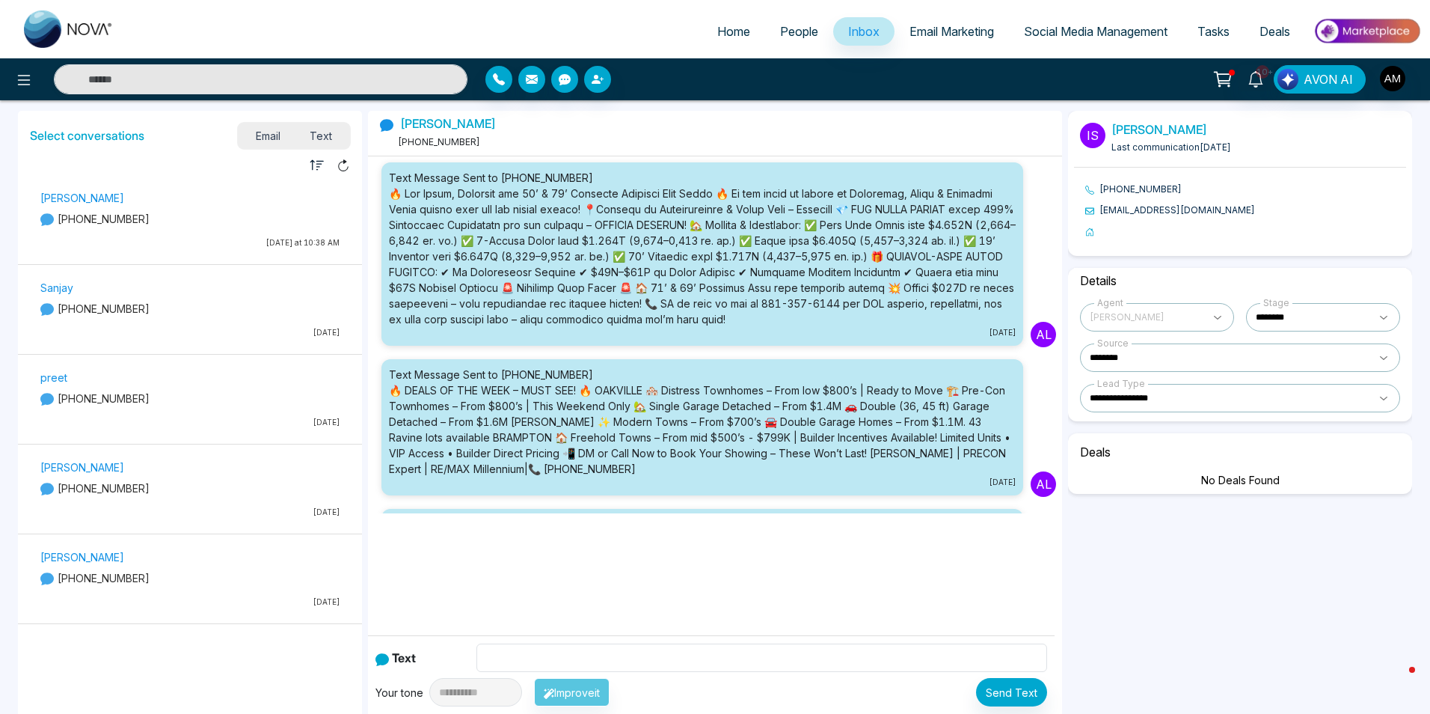
click at [967, 36] on span "Email Marketing" at bounding box center [952, 31] width 85 height 15
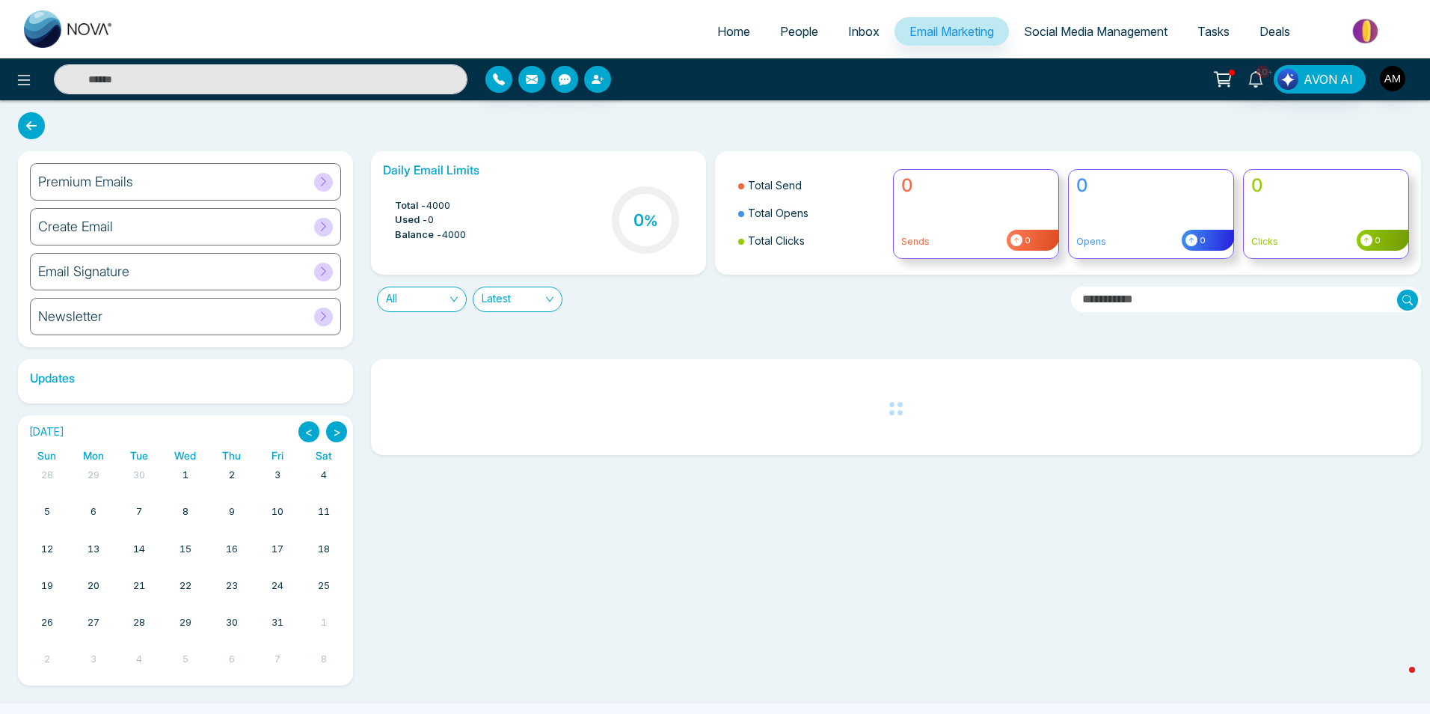
click at [321, 221] on icon at bounding box center [323, 226] width 11 height 11
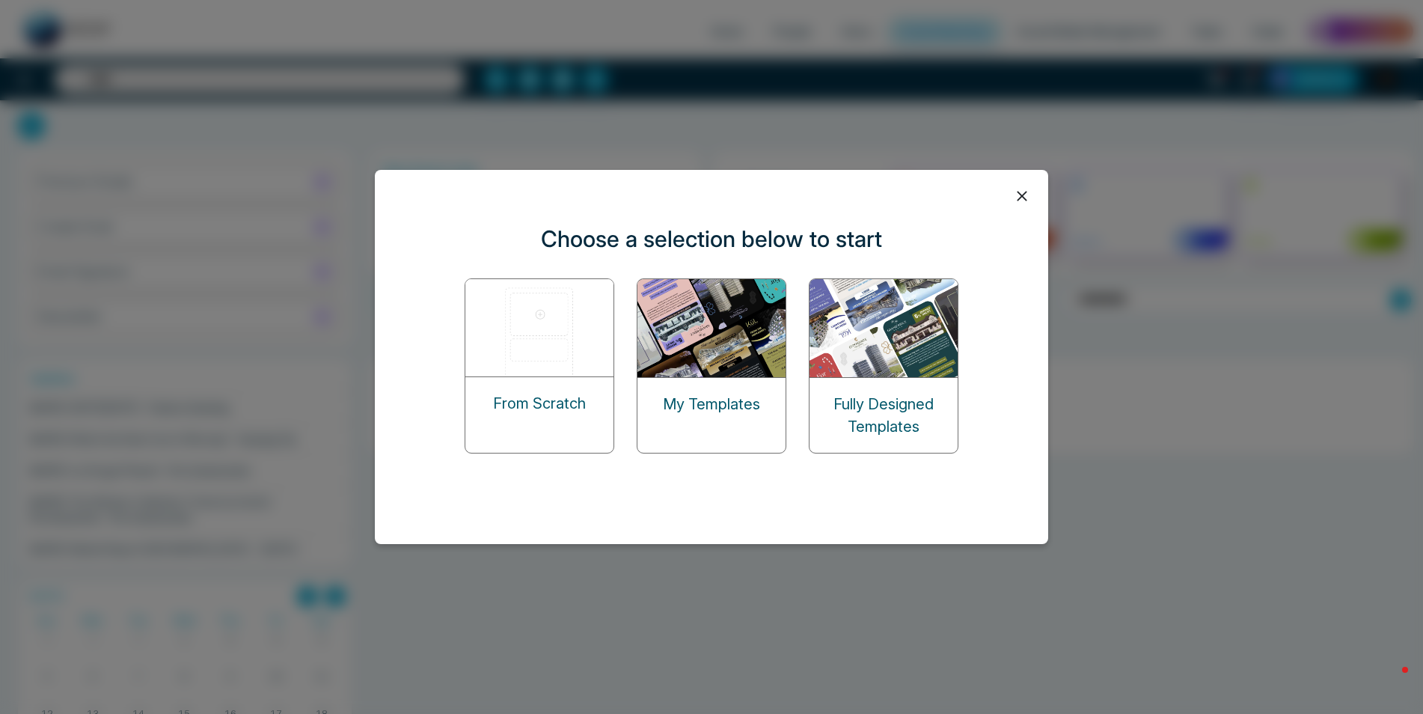
click at [741, 392] on div "My Templates" at bounding box center [711, 404] width 148 height 52
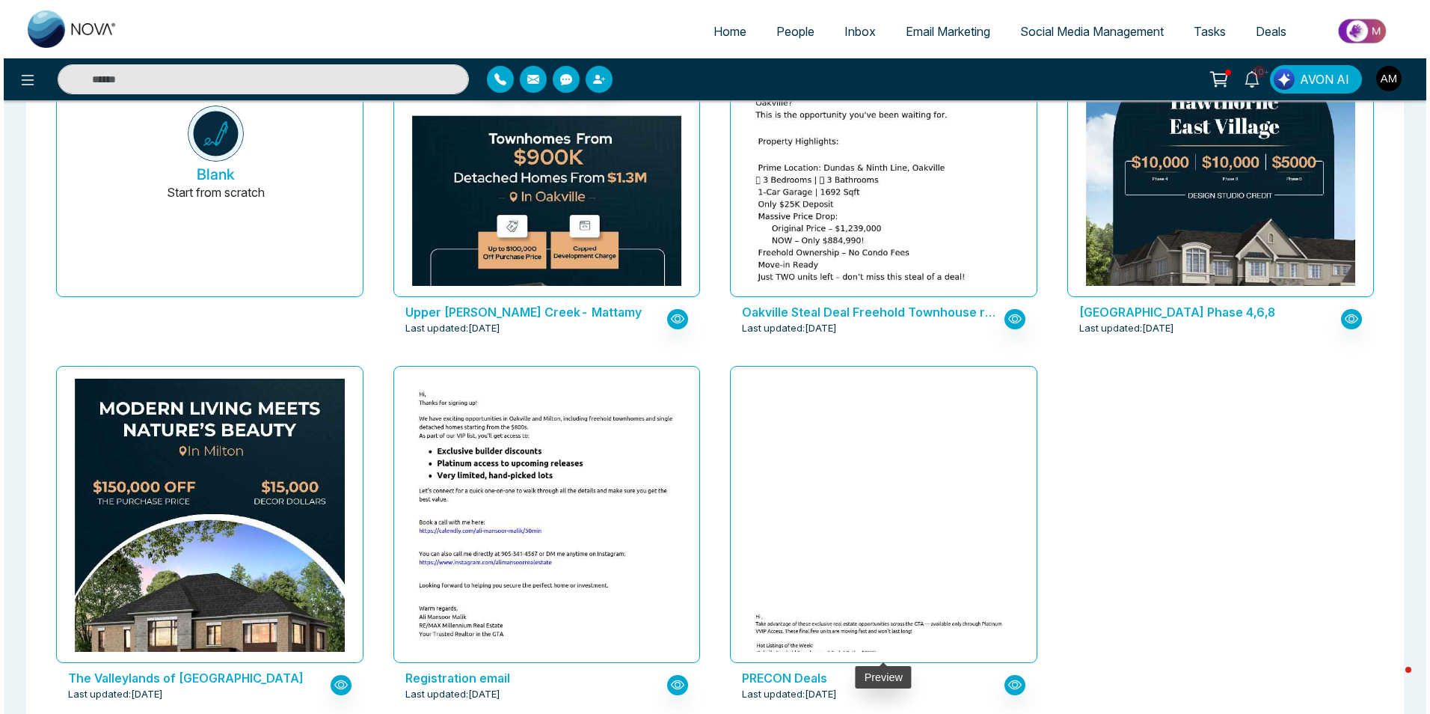
scroll to position [178, 0]
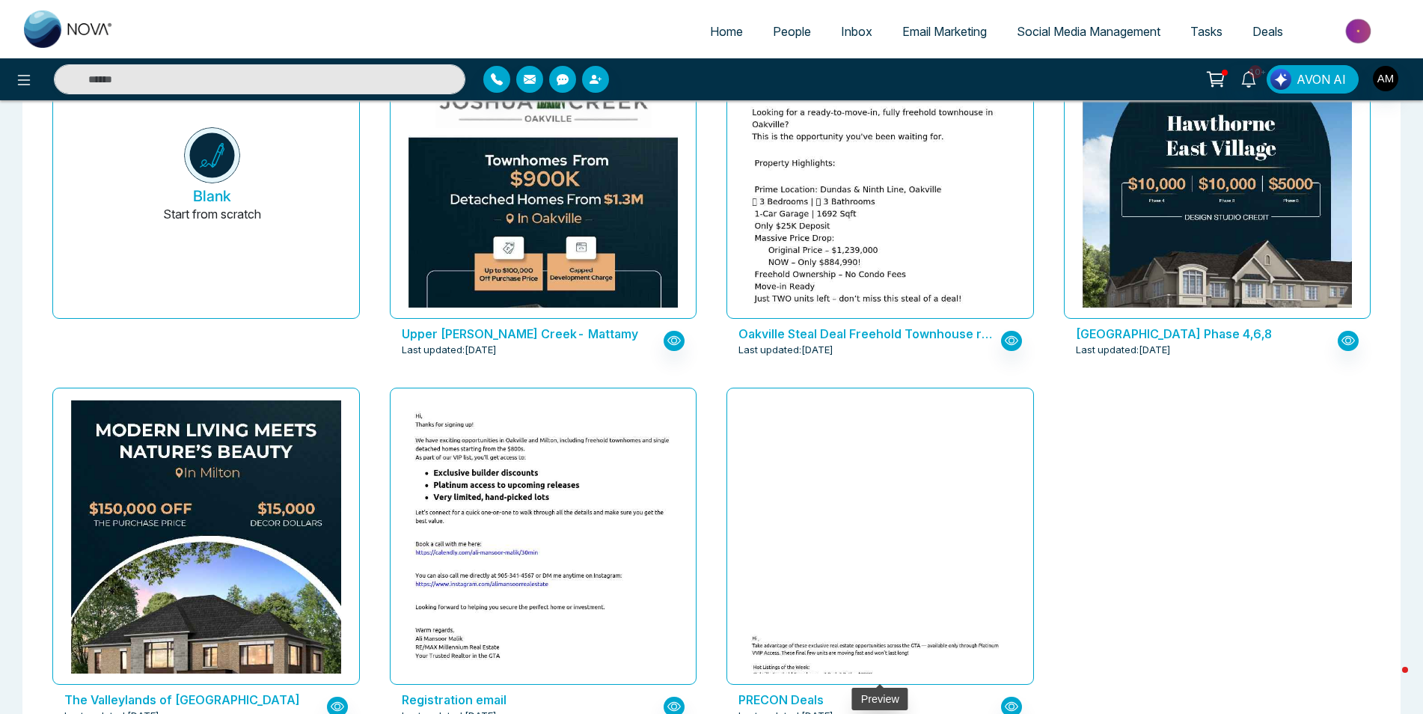
click at [854, 623] on img at bounding box center [879, 713] width 539 height 181
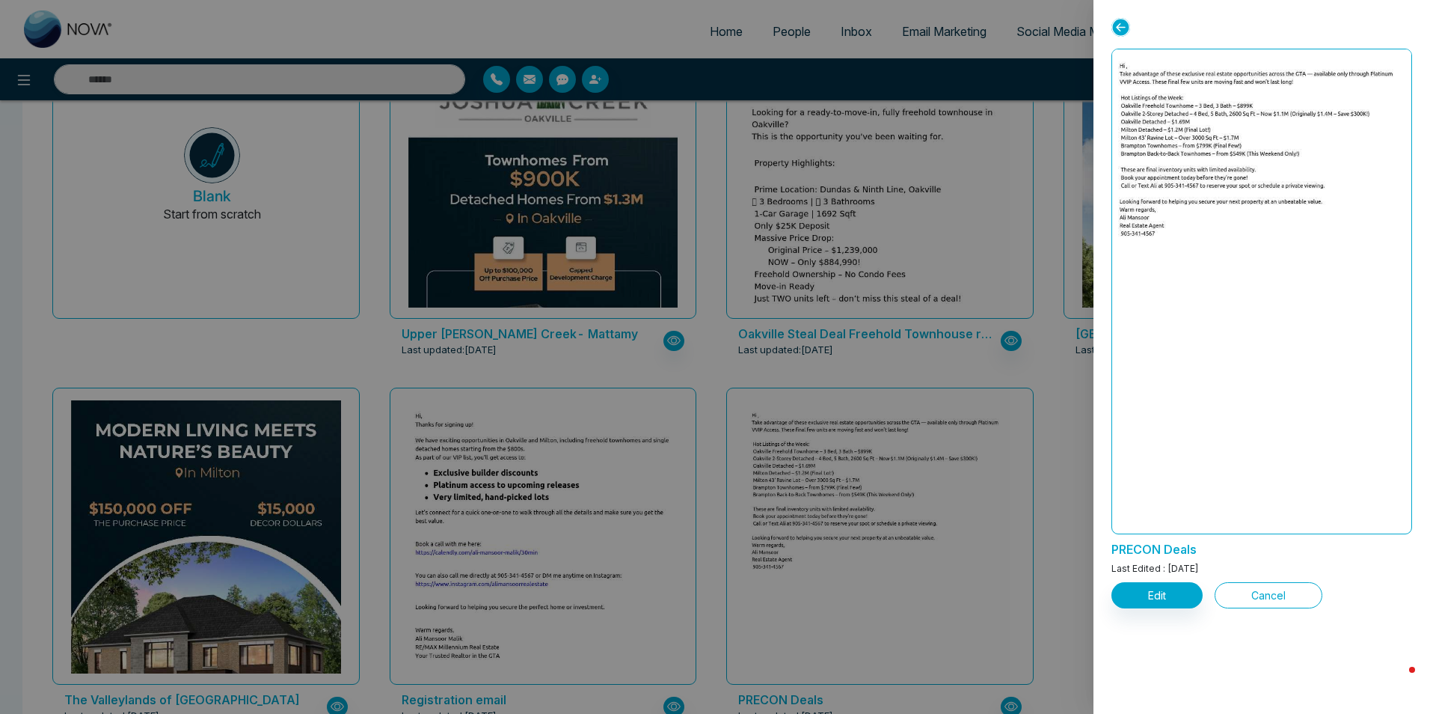
click at [1141, 598] on button "Cancel" at bounding box center [1269, 595] width 108 height 26
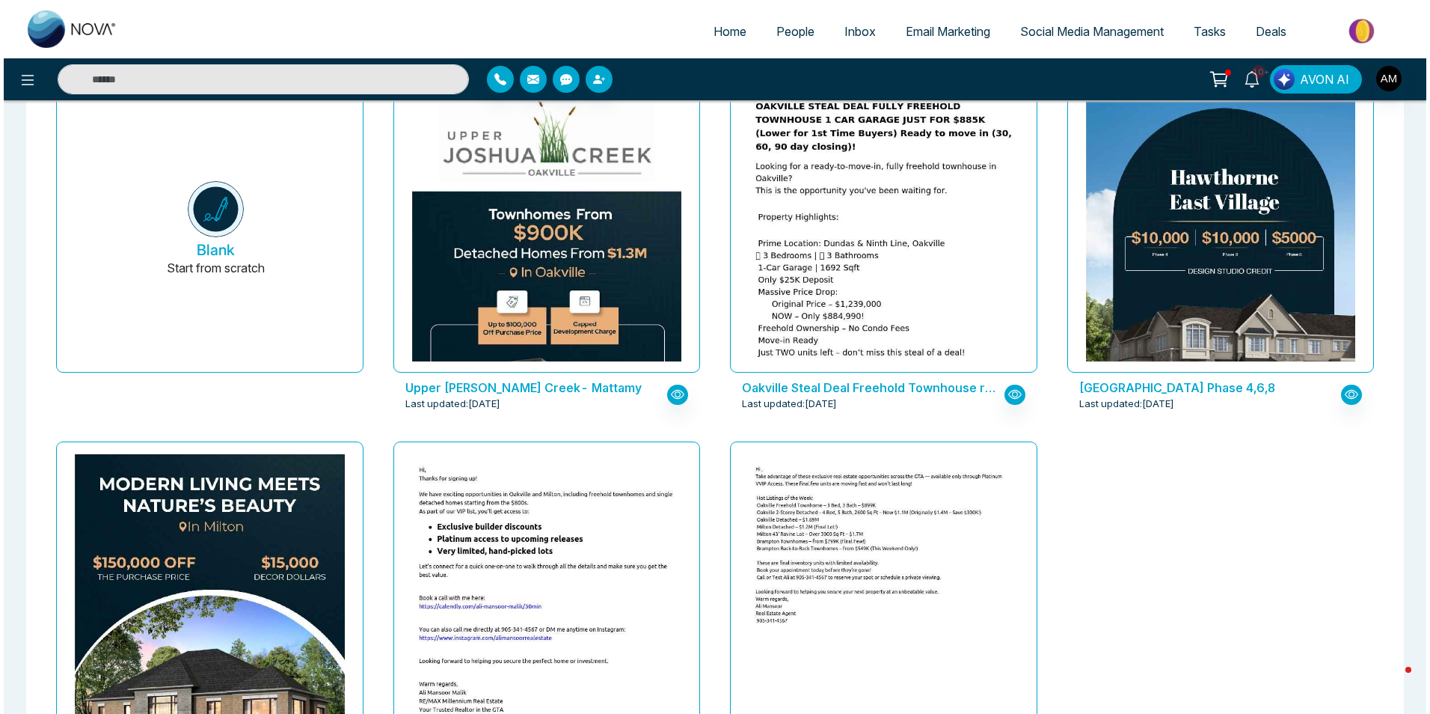
scroll to position [150, 0]
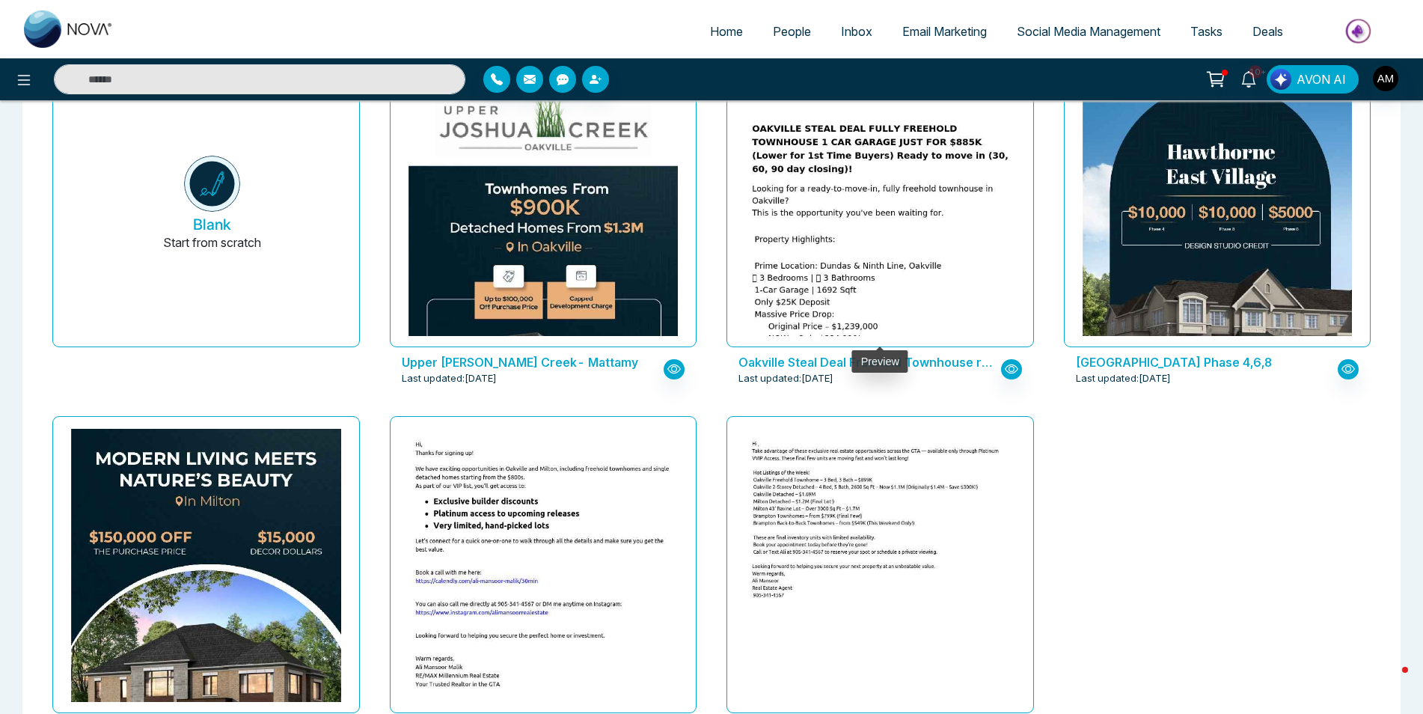
click at [848, 239] on img at bounding box center [879, 271] width 539 height 321
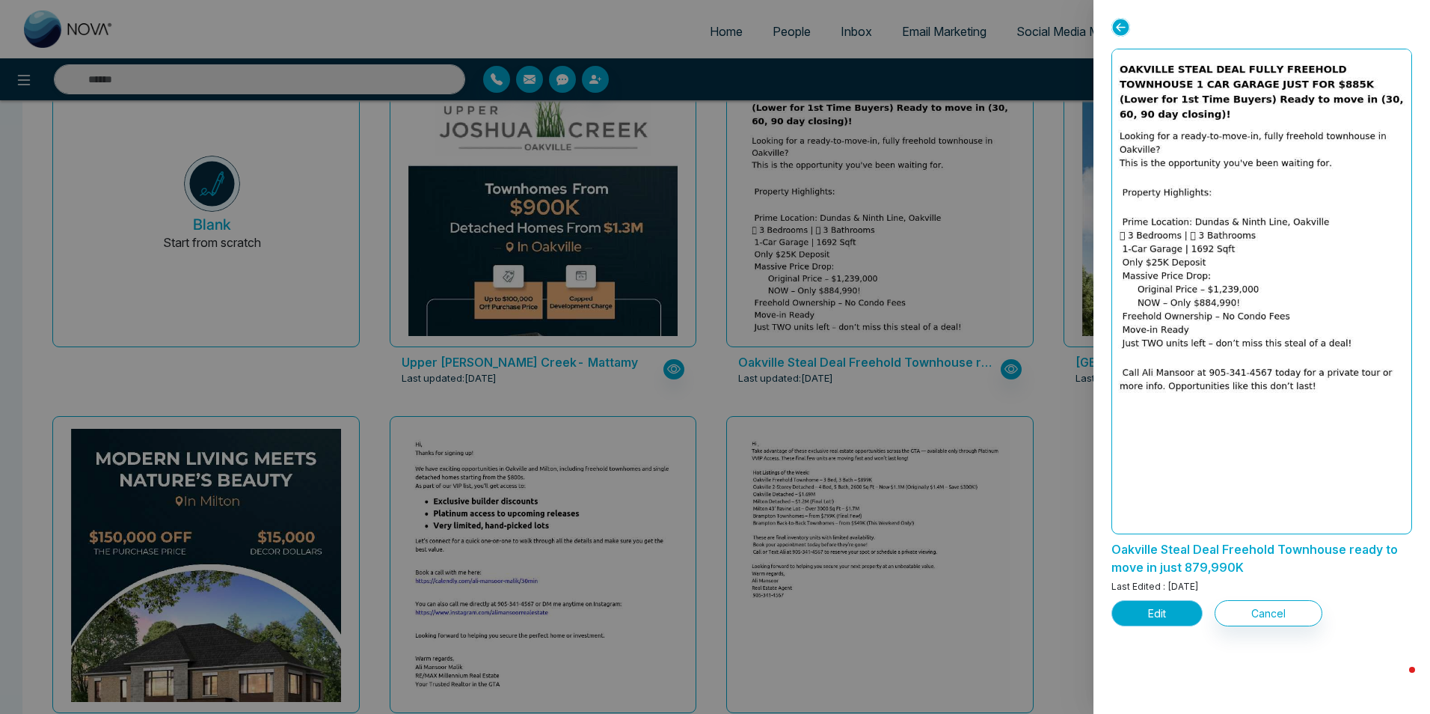
click at [1141, 609] on button "Edit" at bounding box center [1157, 613] width 91 height 26
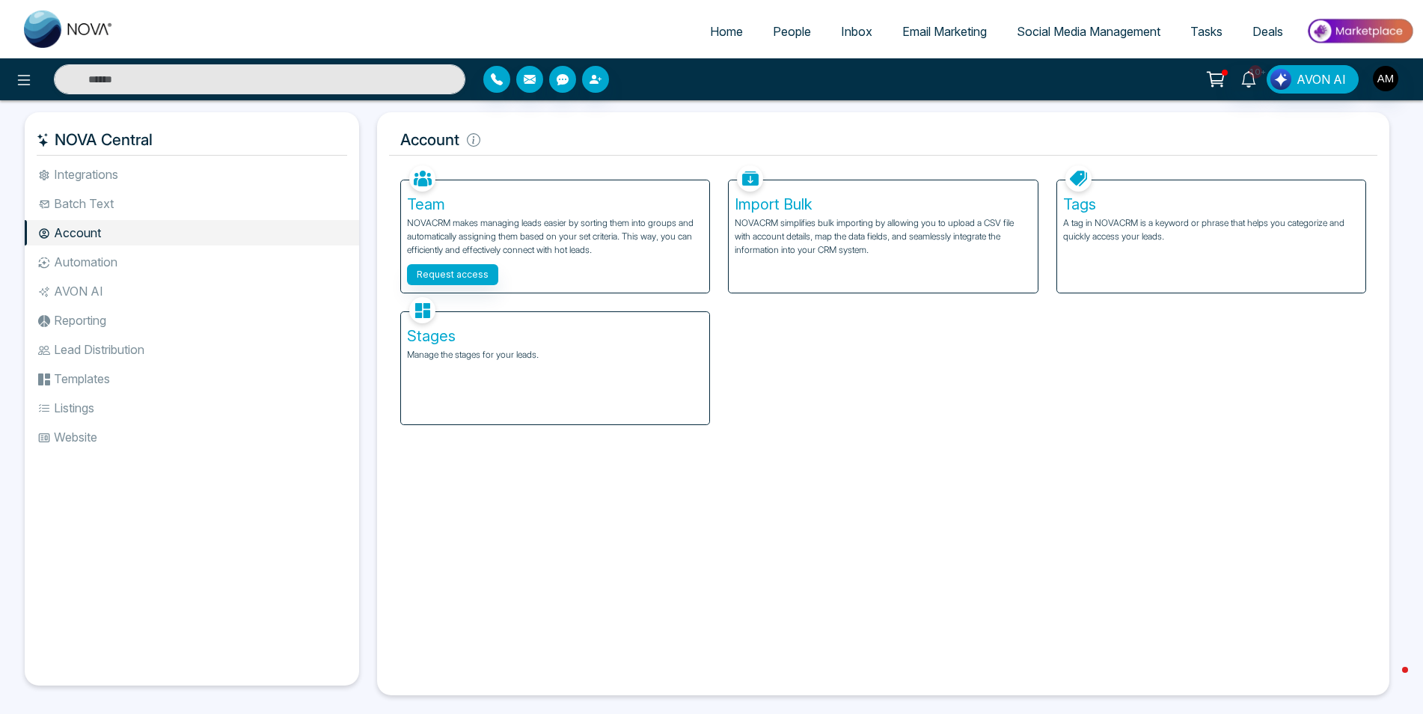
click at [972, 25] on span "Email Marketing" at bounding box center [944, 31] width 85 height 15
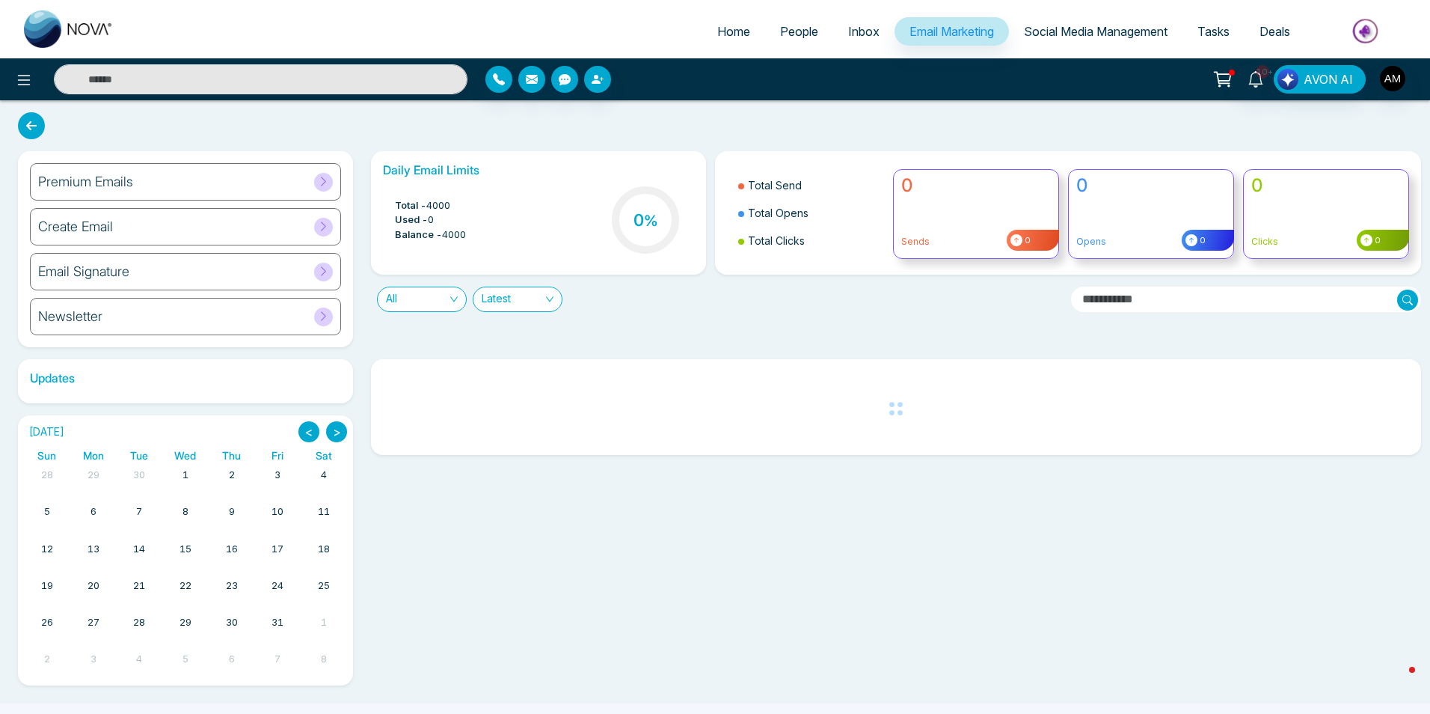
click at [328, 272] on icon at bounding box center [323, 271] width 11 height 11
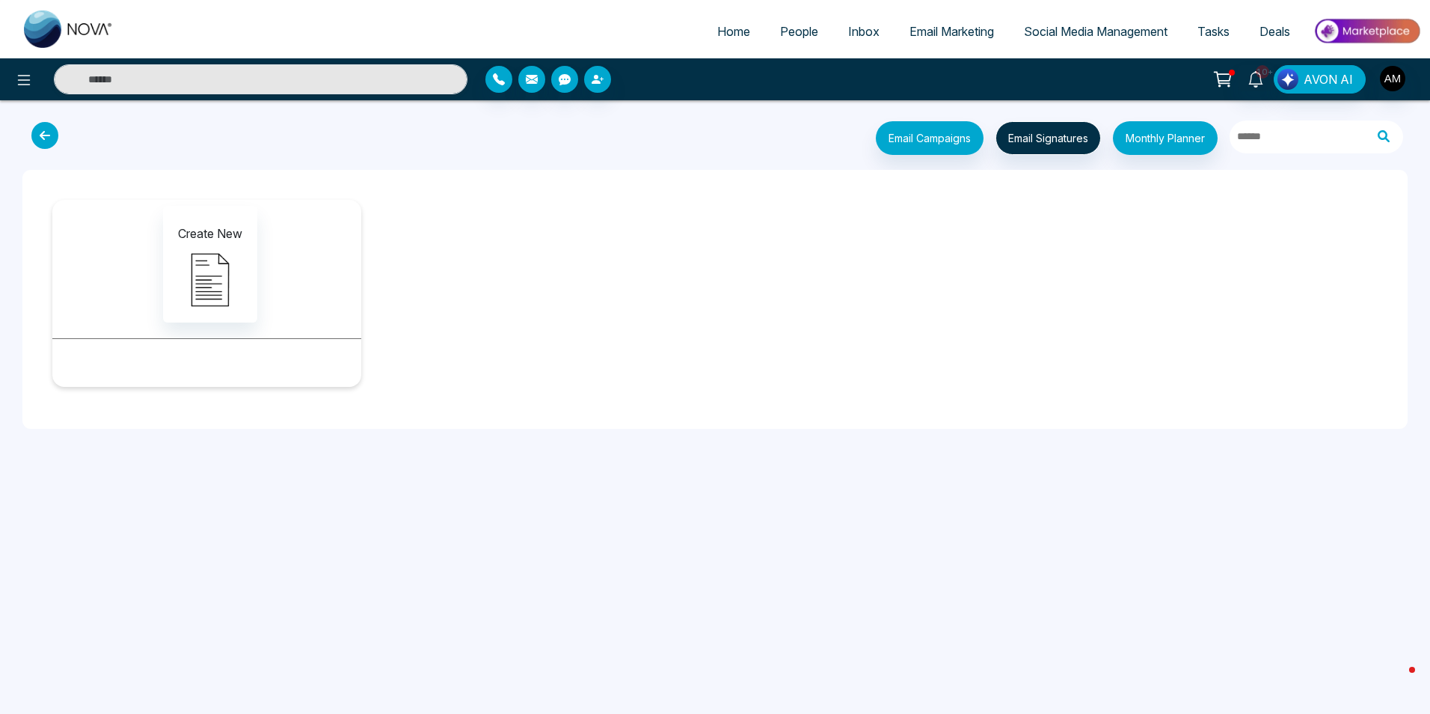
click at [918, 25] on span "Email Marketing" at bounding box center [952, 31] width 85 height 15
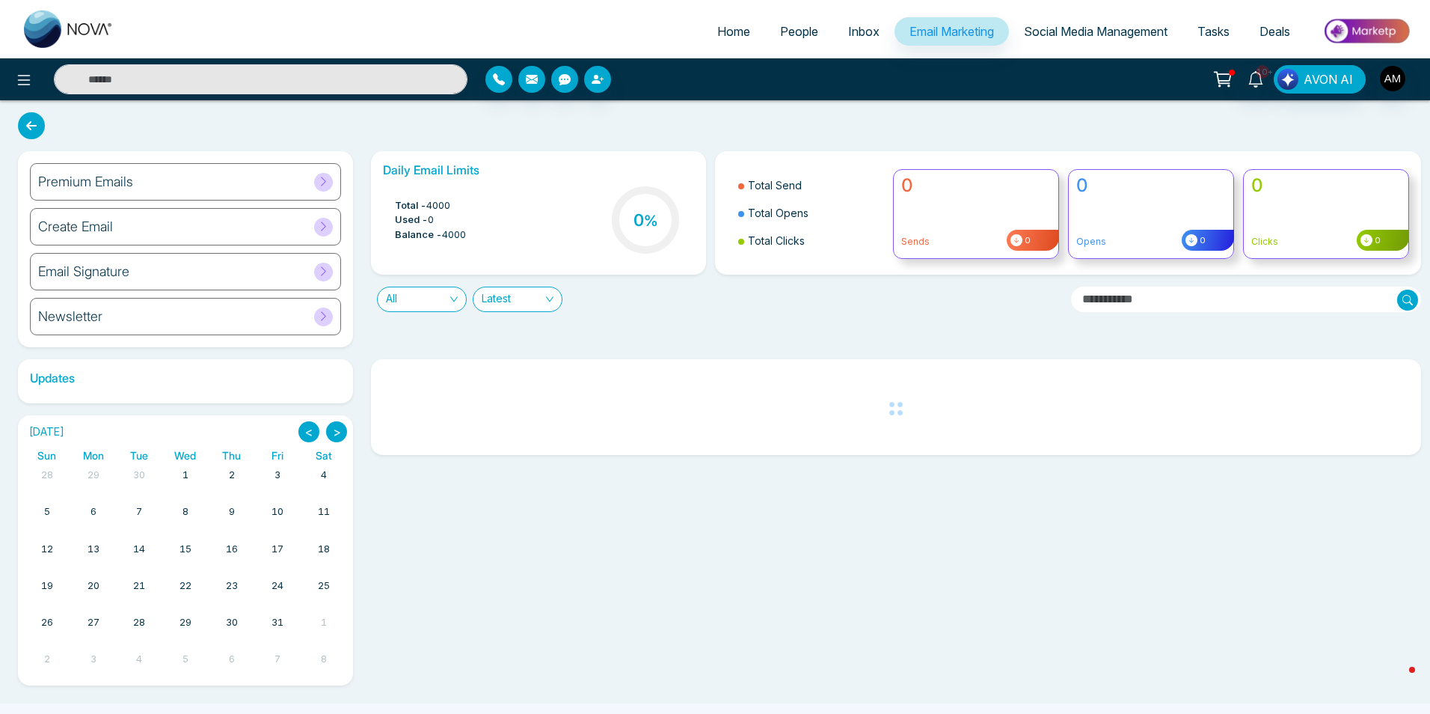
click at [57, 262] on div "Email Signature" at bounding box center [185, 271] width 311 height 37
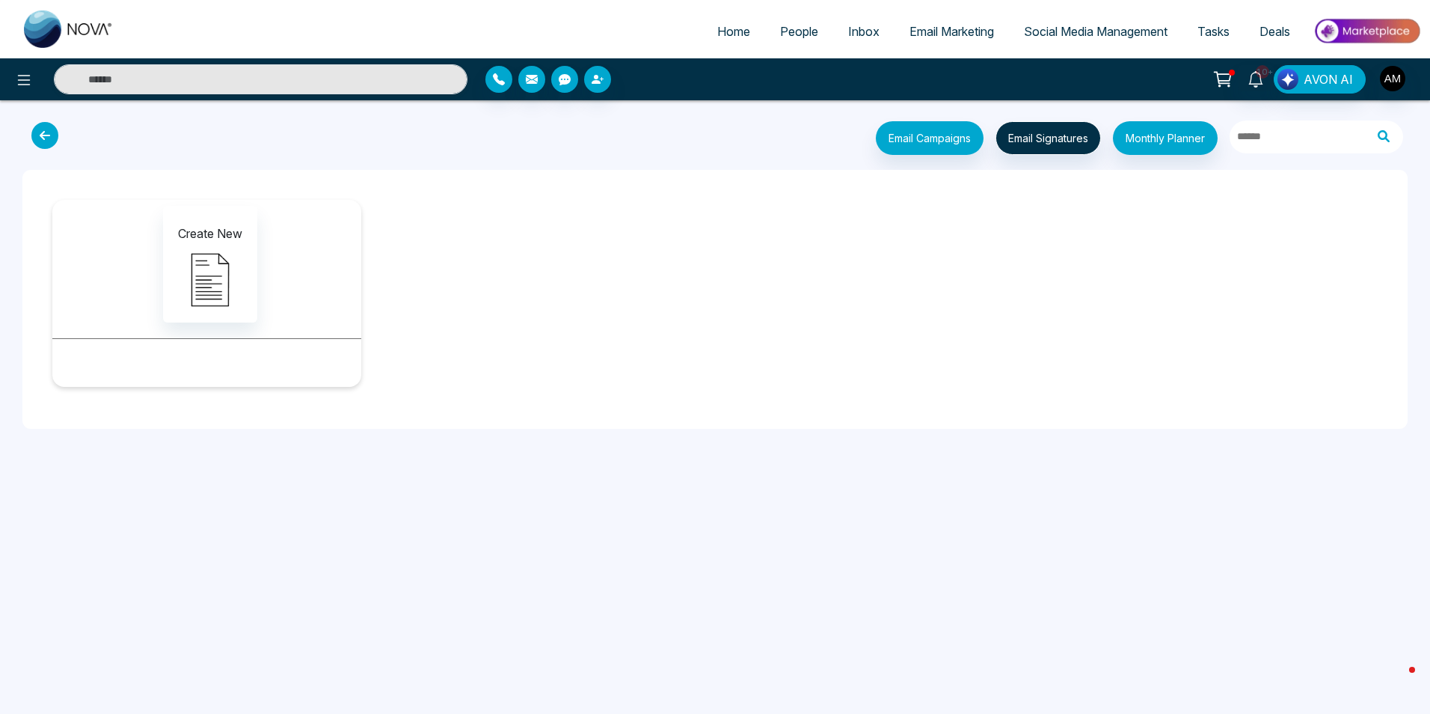
click at [924, 34] on span "Email Marketing" at bounding box center [952, 31] width 85 height 15
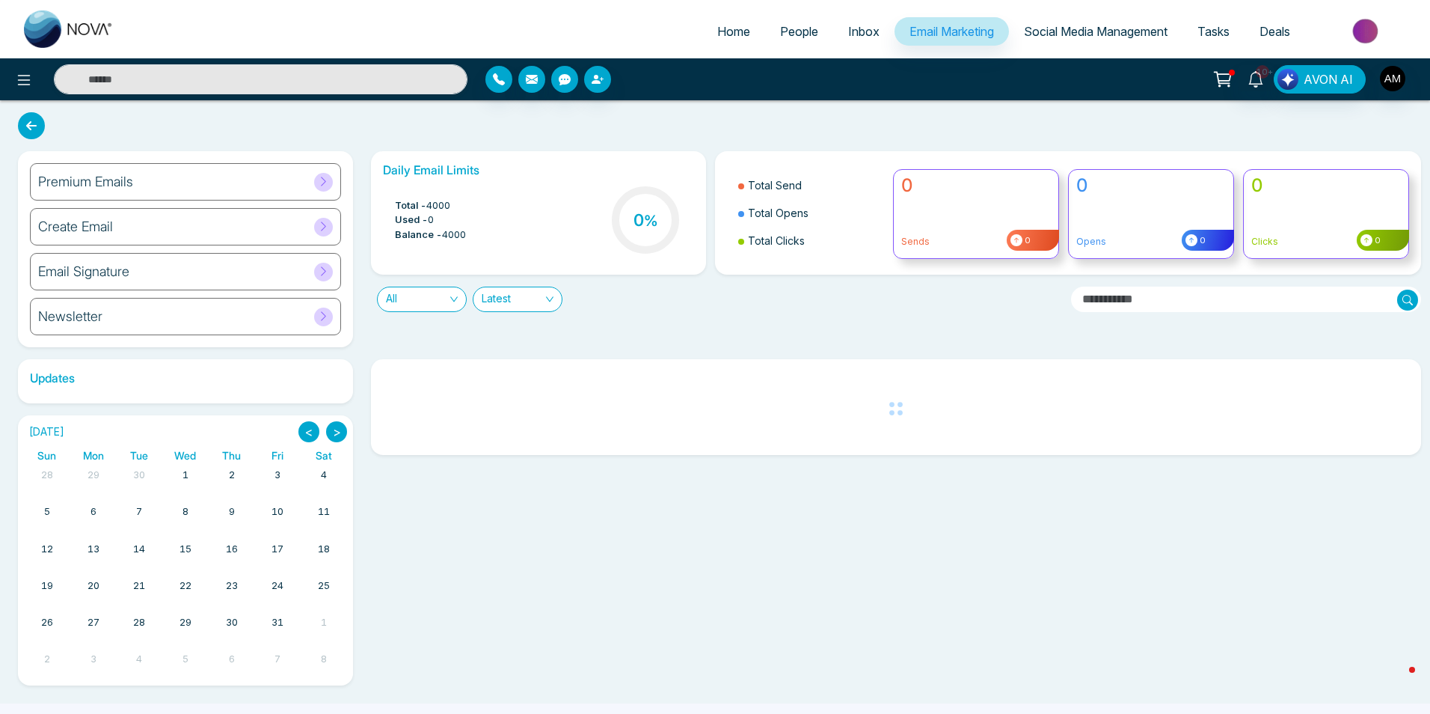
click at [293, 181] on div "Premium Emails" at bounding box center [185, 181] width 311 height 37
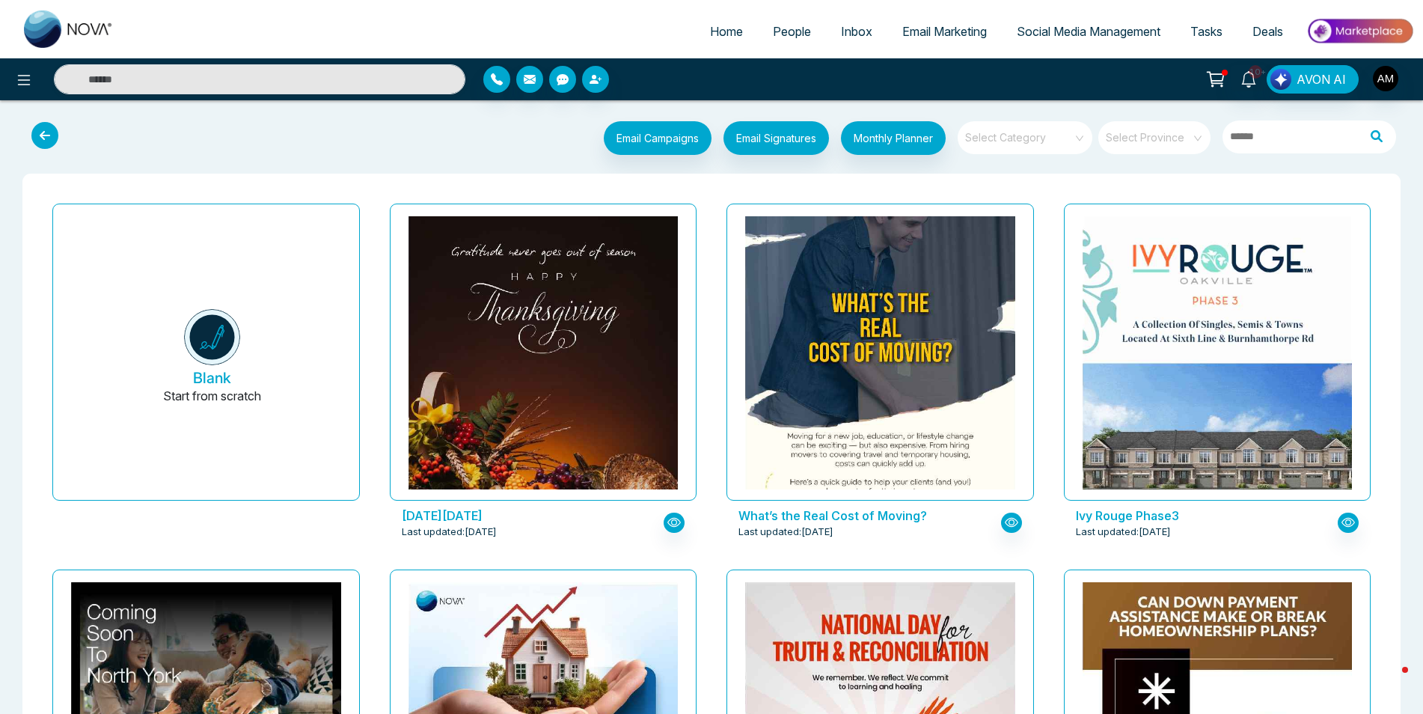
click at [961, 31] on span "Email Marketing" at bounding box center [944, 31] width 85 height 15
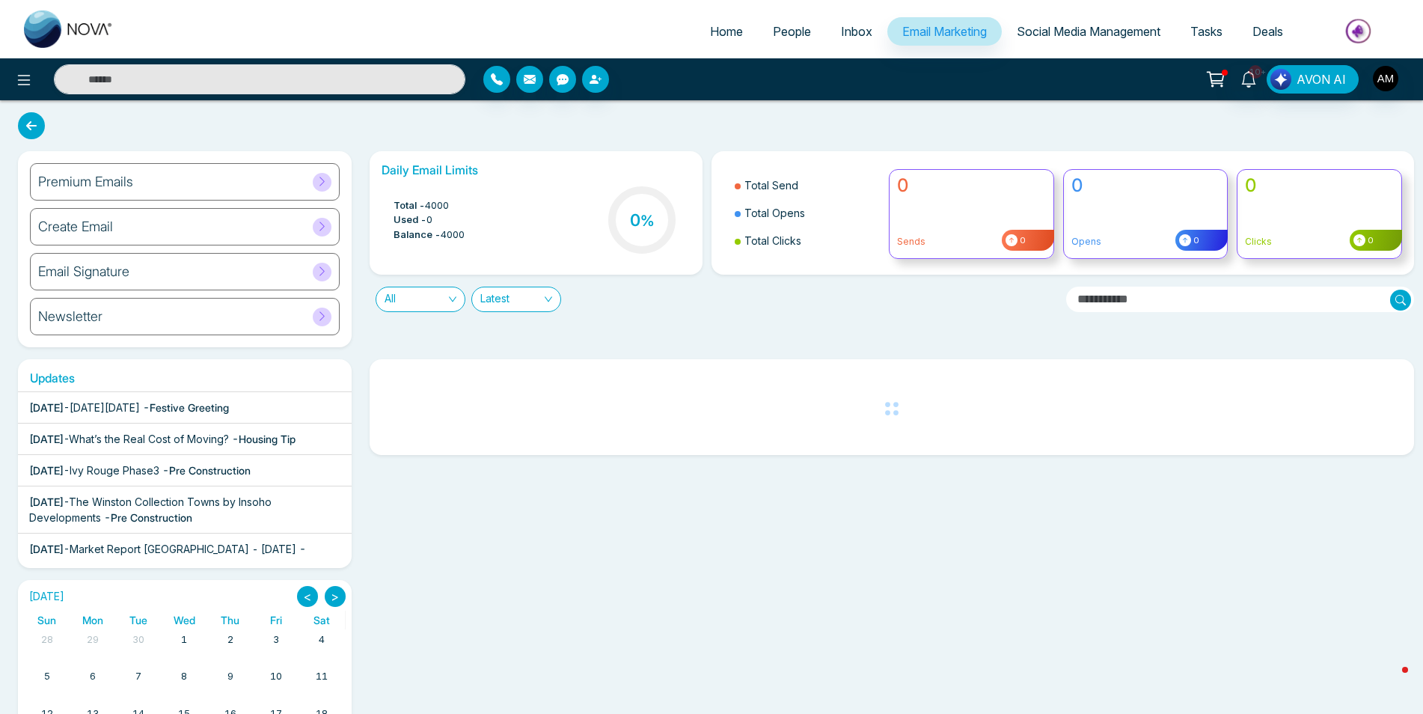
click at [331, 184] on div "Premium Emails" at bounding box center [185, 181] width 310 height 37
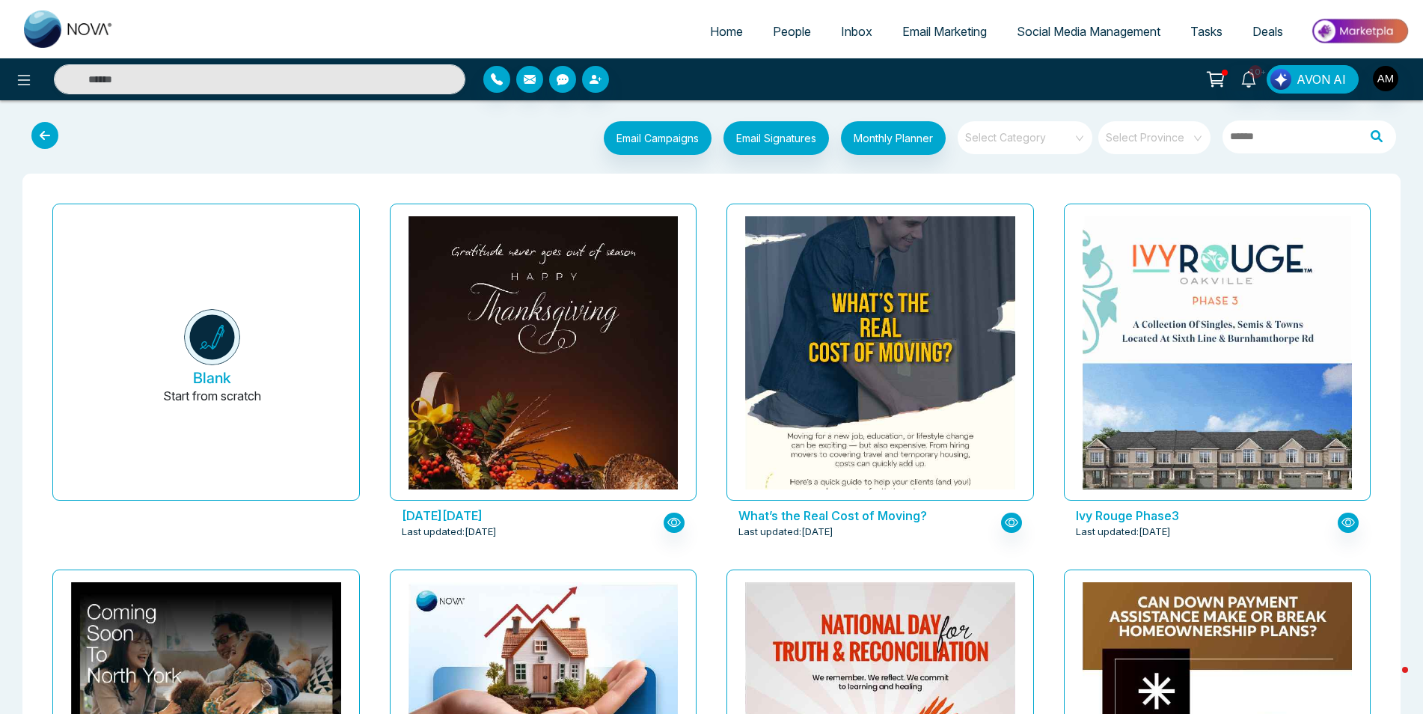
click at [1003, 138] on input "search" at bounding box center [1020, 132] width 108 height 22
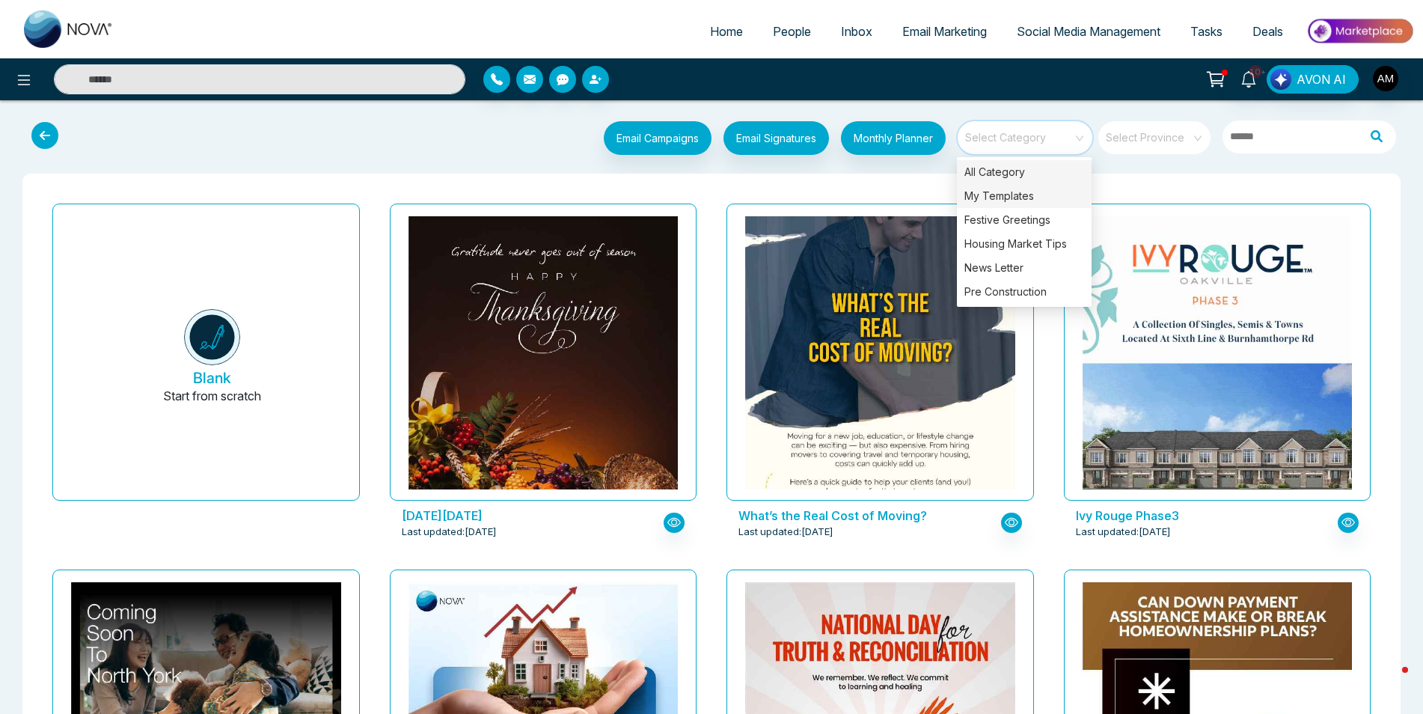
click at [997, 192] on div "My Templates" at bounding box center [1024, 196] width 135 height 24
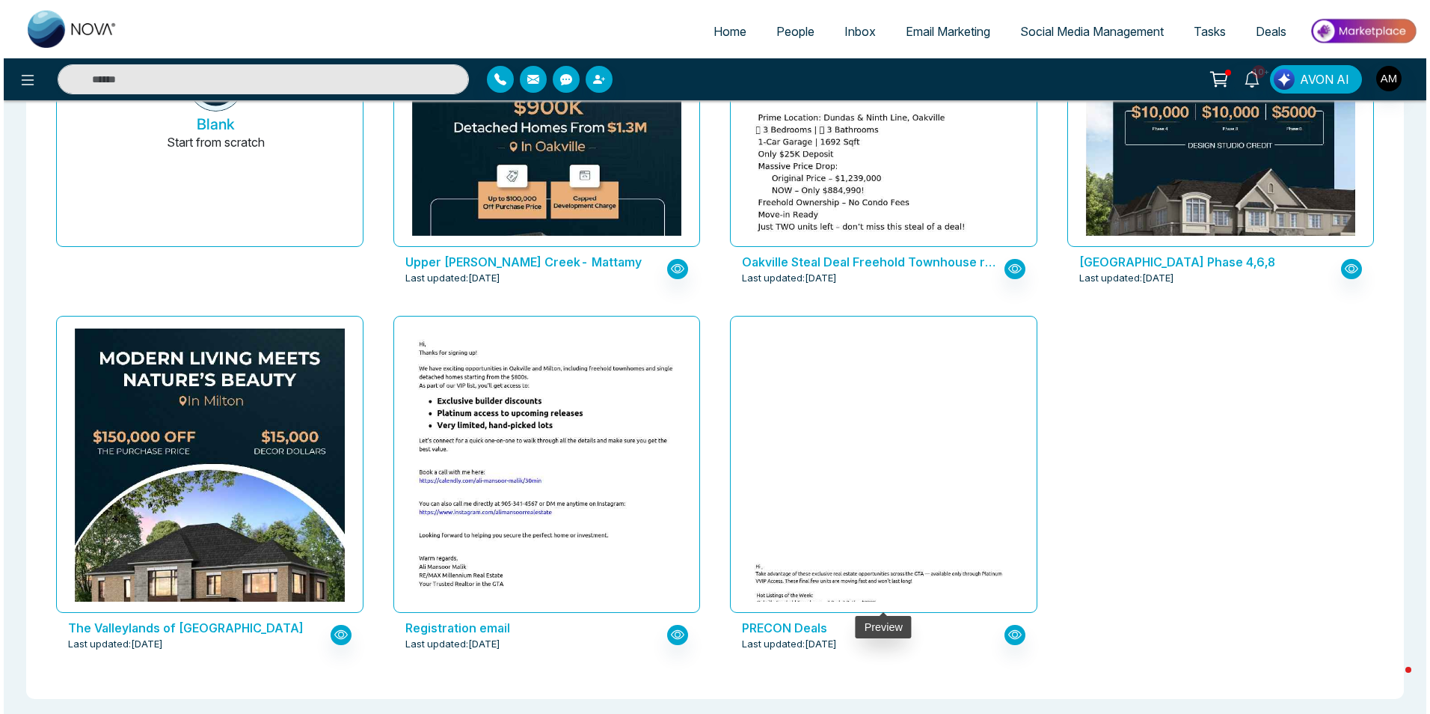
scroll to position [257, 0]
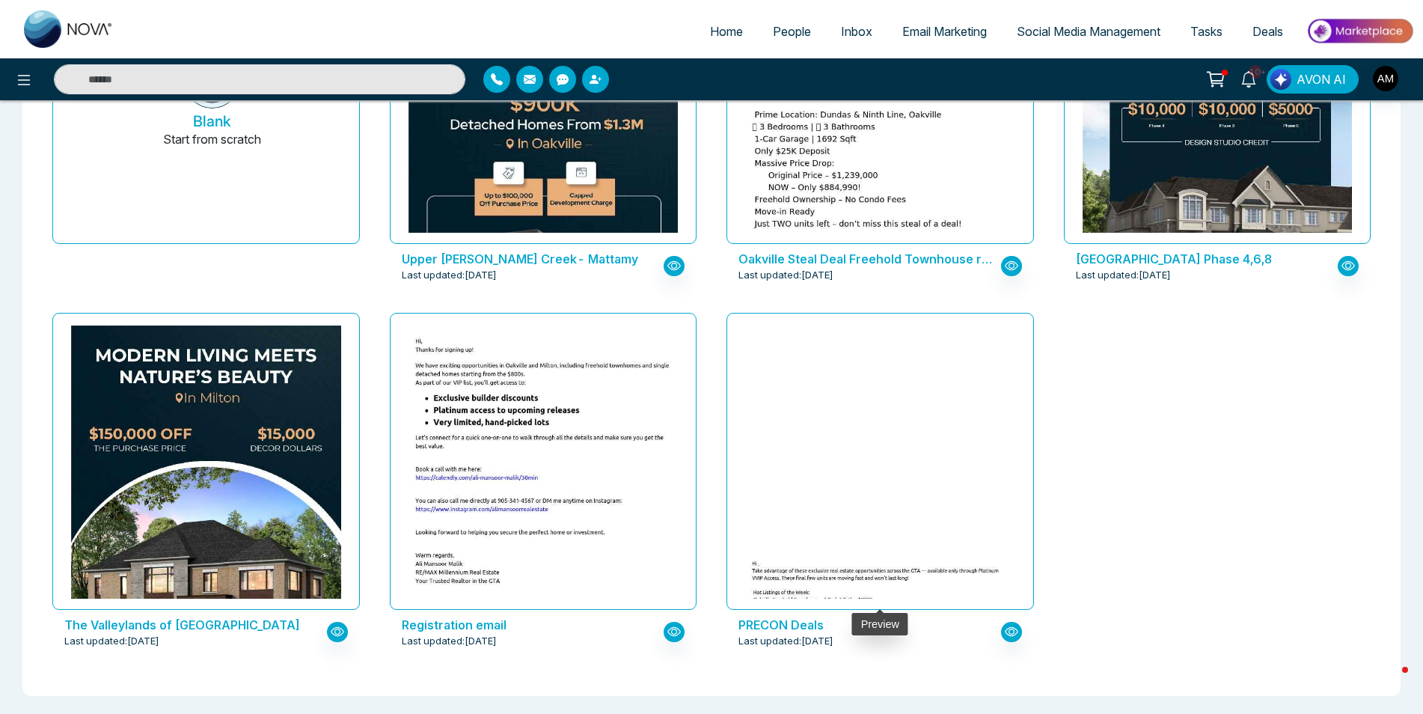
click at [829, 548] on img at bounding box center [879, 638] width 539 height 181
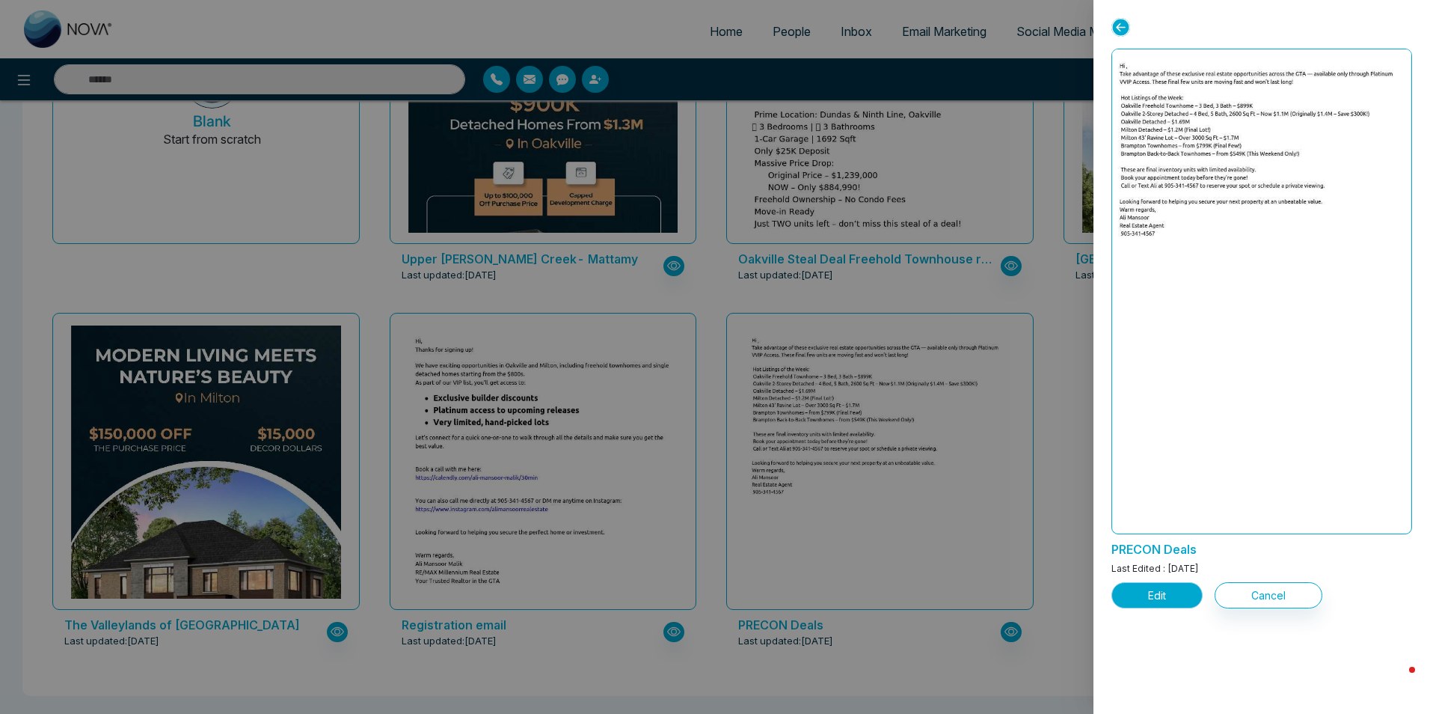
click at [1146, 590] on button "Edit" at bounding box center [1157, 595] width 91 height 26
